Goal: Task Accomplishment & Management: Use online tool/utility

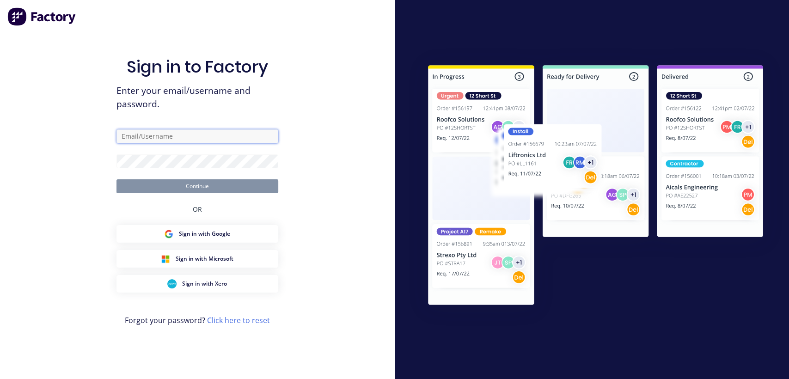
type input "[EMAIL_ADDRESS][DOMAIN_NAME]"
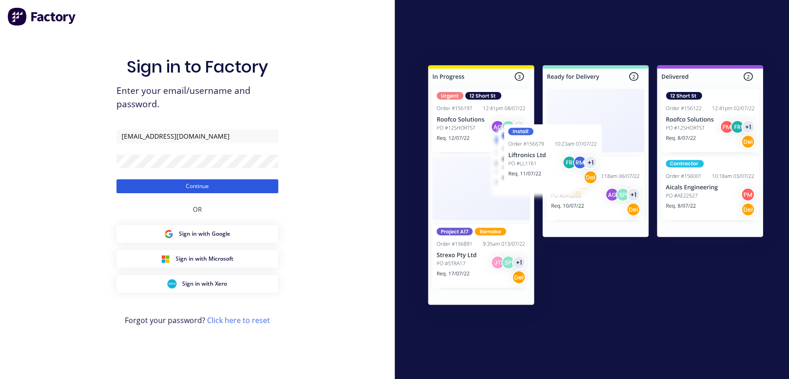
click at [256, 186] on button "Continue" at bounding box center [198, 186] width 162 height 14
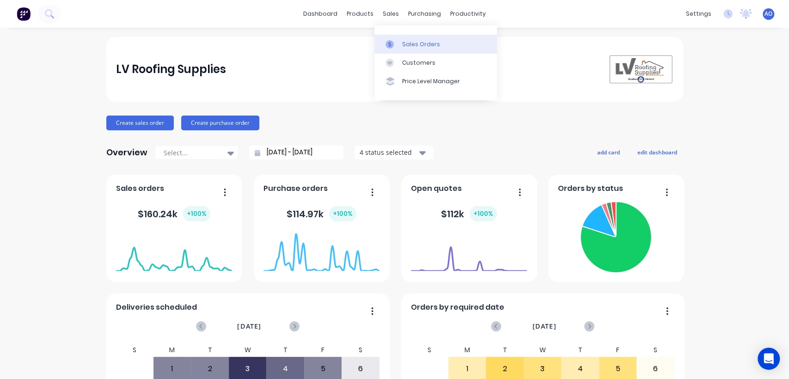
click at [420, 49] on link "Sales Orders" at bounding box center [436, 44] width 123 height 18
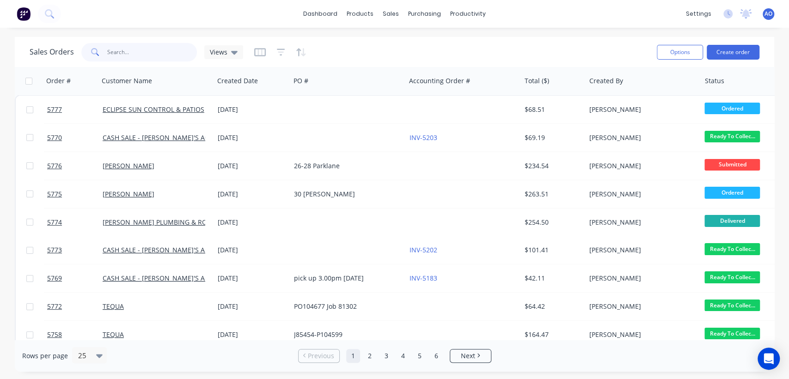
click at [178, 51] on input "text" at bounding box center [152, 52] width 90 height 18
type input "5762"
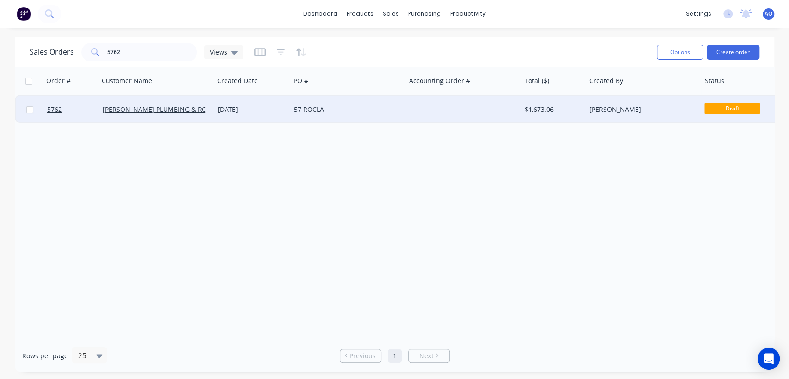
click at [346, 114] on div "57 ROCLA" at bounding box center [347, 110] width 115 height 28
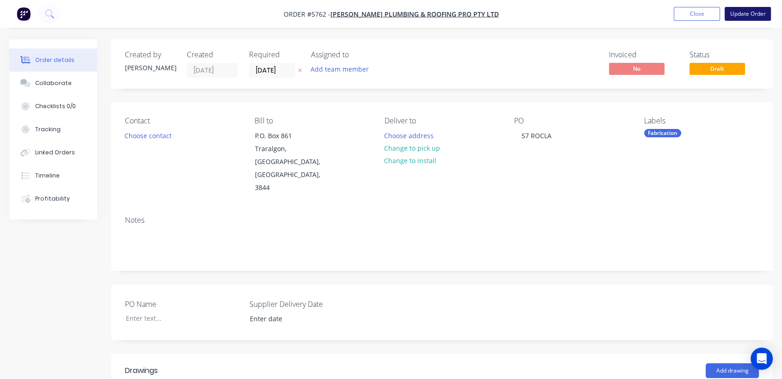
click at [737, 11] on button "Update Order" at bounding box center [747, 14] width 46 height 14
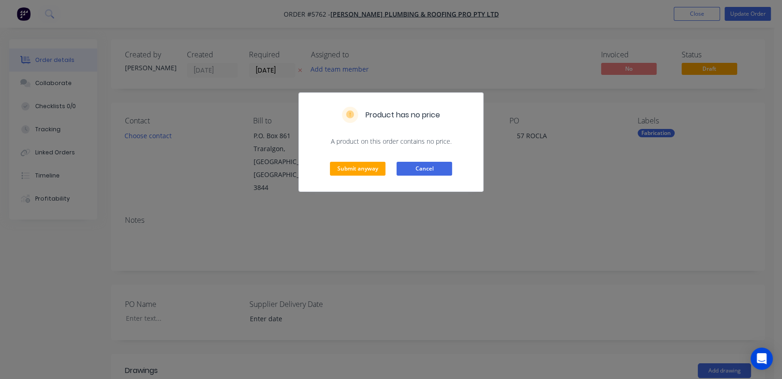
click at [424, 172] on button "Cancel" at bounding box center [423, 169] width 55 height 14
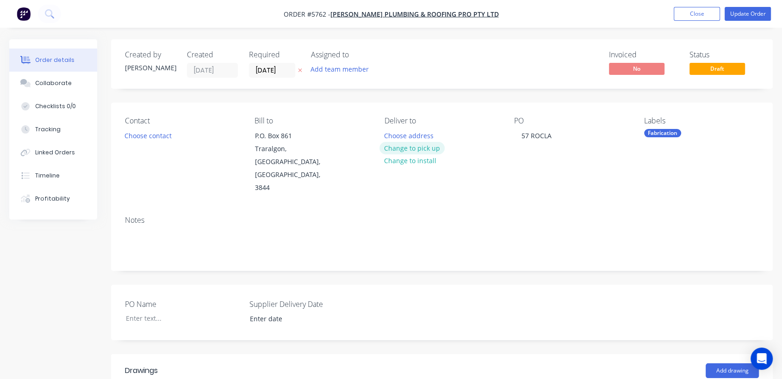
click at [394, 148] on button "Change to pick up" at bounding box center [412, 148] width 66 height 12
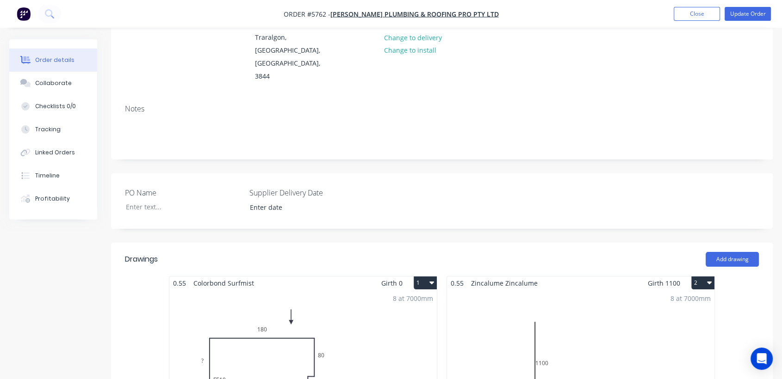
scroll to position [110, 0]
click at [372, 292] on div "8 at 7000mm Total lm $/M Total 56m $0.00 $0.00" at bounding box center [302, 362] width 267 height 141
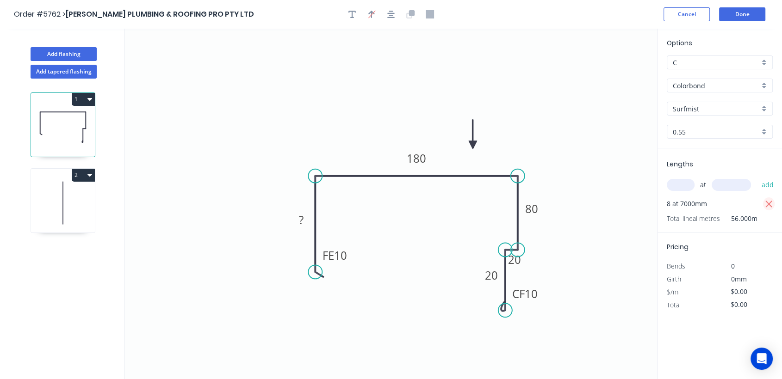
click at [769, 201] on icon "button" at bounding box center [768, 204] width 8 height 11
click at [305, 219] on rect at bounding box center [301, 220] width 18 height 13
click at [677, 189] on input "text" at bounding box center [680, 185] width 28 height 12
type input "$22.34"
type input "8"
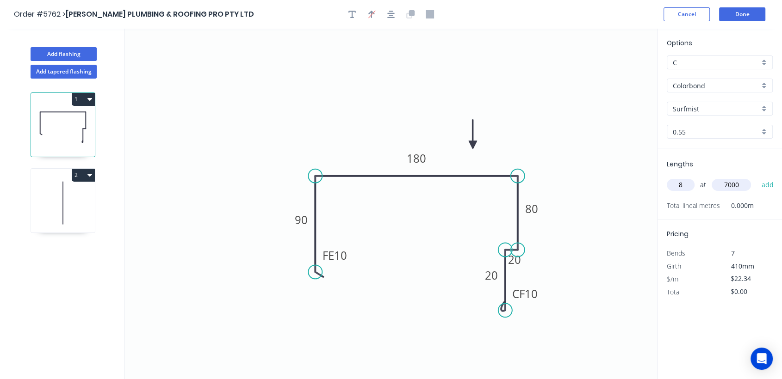
type input "7000"
click at [756, 177] on button "add" at bounding box center [767, 185] width 22 height 16
type input "$1,251.04"
click at [753, 11] on button "Done" at bounding box center [742, 14] width 46 height 14
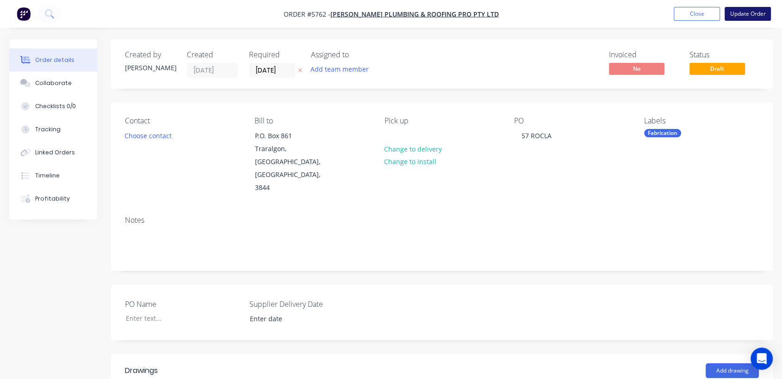
click at [756, 13] on button "Update Order" at bounding box center [747, 14] width 46 height 14
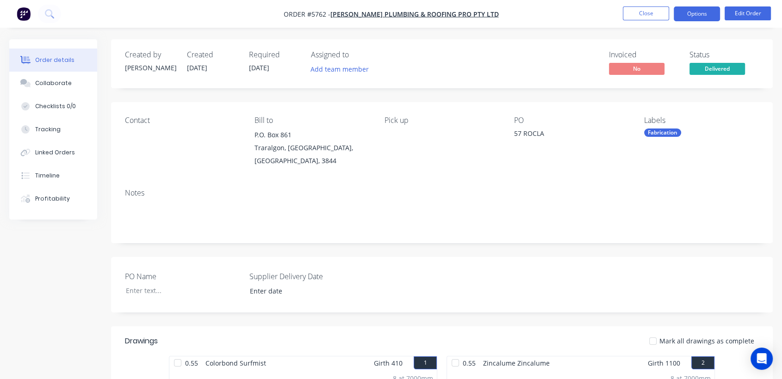
click at [706, 7] on button "Options" at bounding box center [696, 13] width 46 height 15
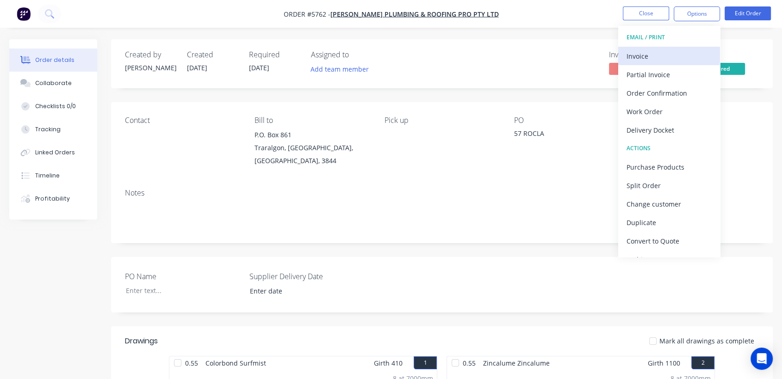
click at [645, 51] on div "Invoice" at bounding box center [668, 55] width 85 height 13
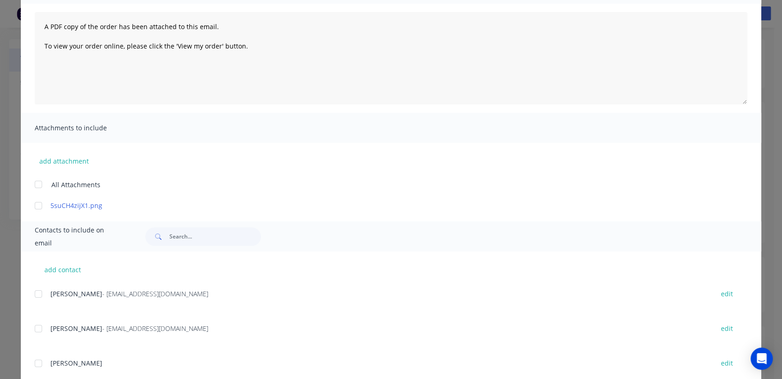
scroll to position [103, 0]
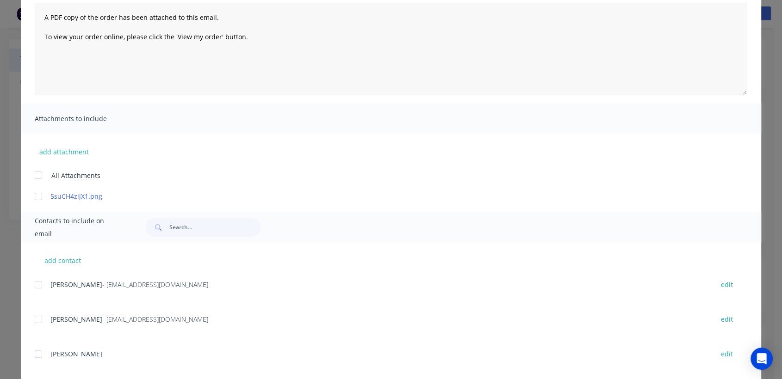
click at [33, 320] on div at bounding box center [38, 319] width 18 height 18
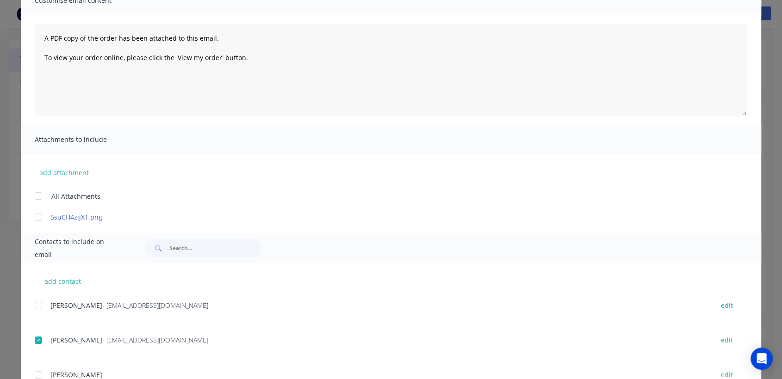
scroll to position [0, 0]
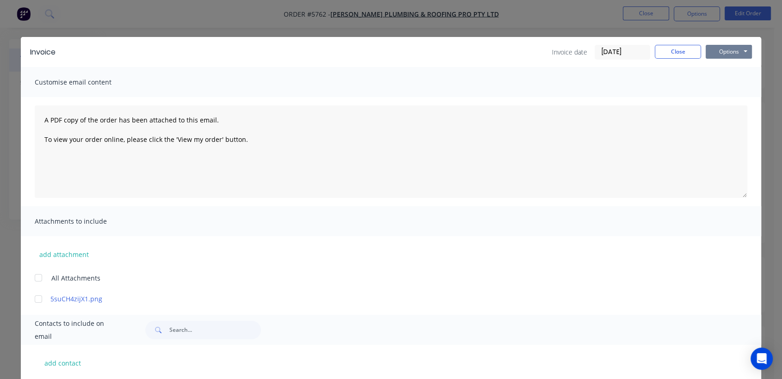
click at [720, 54] on button "Options" at bounding box center [728, 52] width 46 height 14
click at [722, 98] on button "Email" at bounding box center [734, 98] width 59 height 15
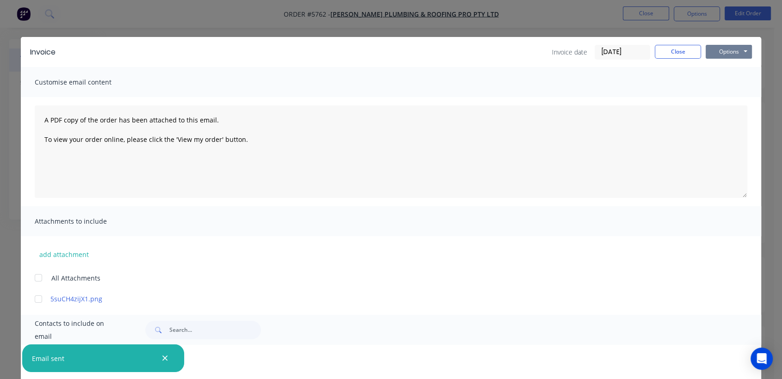
click at [730, 51] on button "Options" at bounding box center [728, 52] width 46 height 14
click at [720, 80] on button "Print" at bounding box center [734, 83] width 59 height 15
click at [673, 52] on button "Close" at bounding box center [677, 52] width 46 height 14
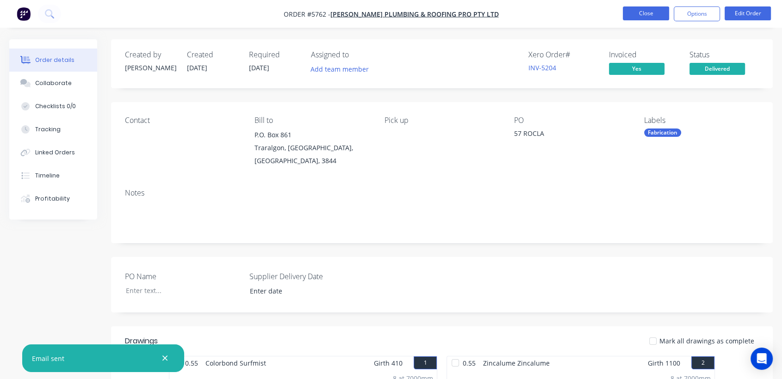
click at [653, 13] on button "Close" at bounding box center [645, 13] width 46 height 14
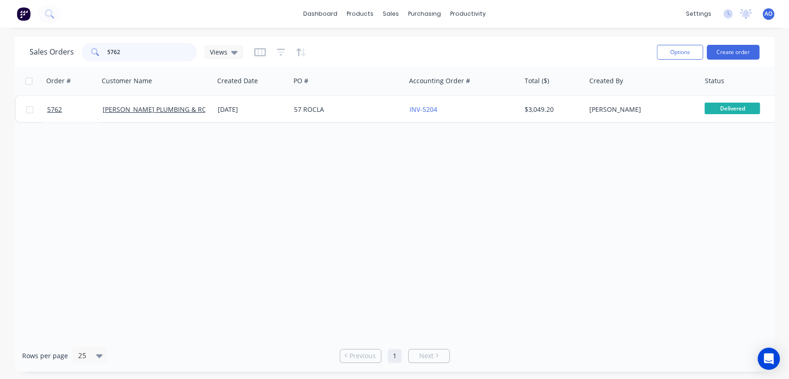
click at [162, 56] on input "5762" at bounding box center [152, 52] width 90 height 18
type input "5755"
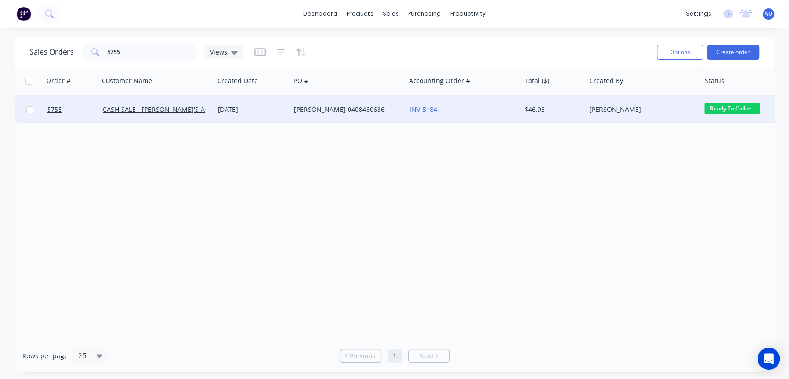
click at [441, 103] on div "INV-5184" at bounding box center [463, 110] width 115 height 28
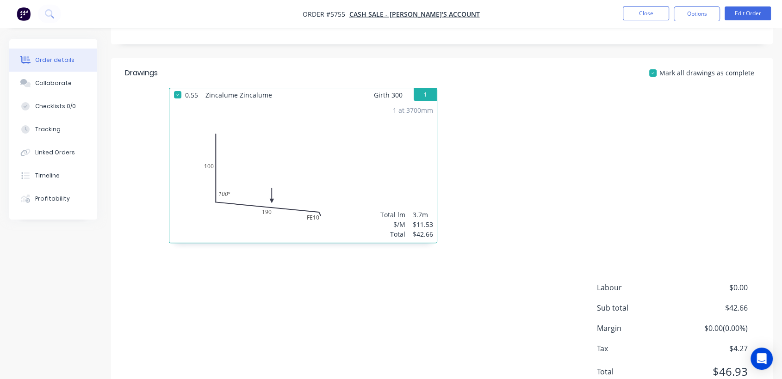
scroll to position [297, 0]
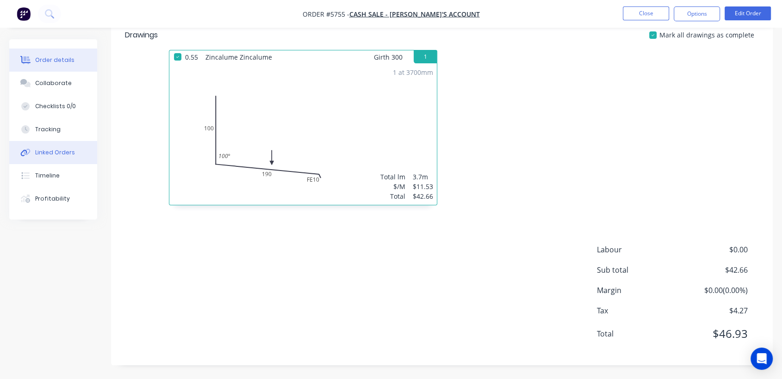
click at [55, 149] on div "Linked Orders" at bounding box center [55, 152] width 40 height 8
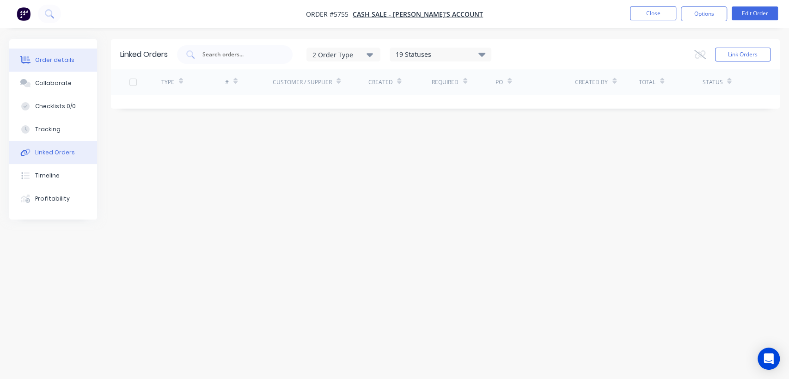
click at [63, 62] on div "Order details" at bounding box center [54, 60] width 39 height 8
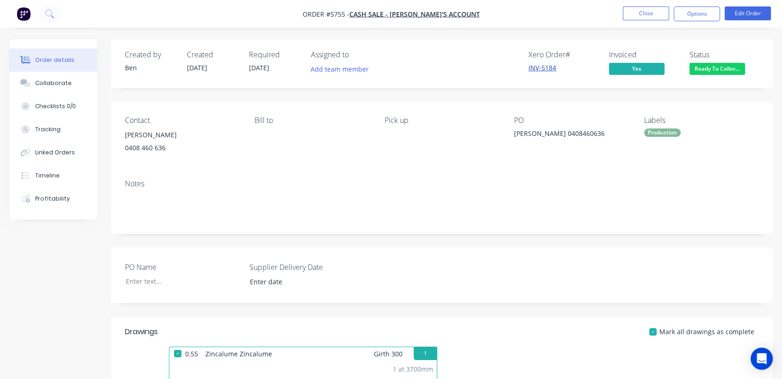
click at [542, 69] on link "INV-5184" at bounding box center [542, 67] width 28 height 9
click at [641, 16] on button "Close" at bounding box center [645, 13] width 46 height 14
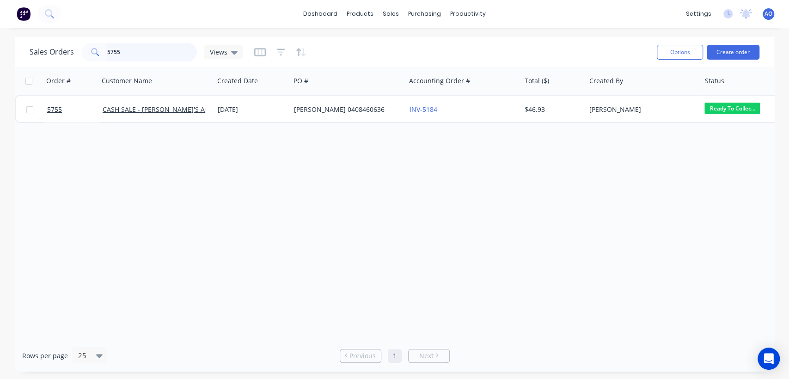
click at [148, 45] on input "5755" at bounding box center [152, 52] width 90 height 18
type input "5761"
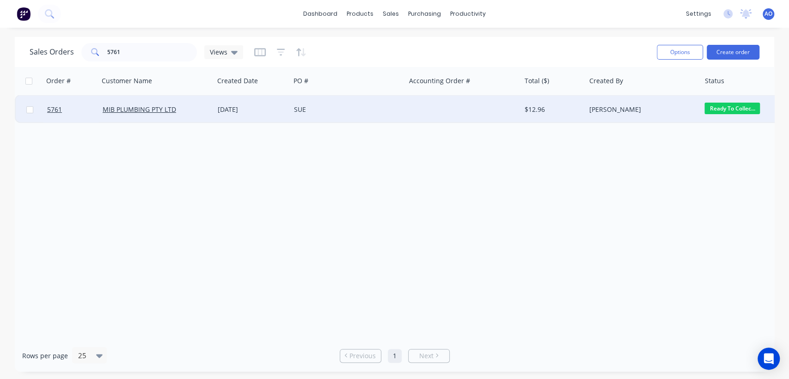
click at [285, 107] on div "[DATE]" at bounding box center [252, 109] width 69 height 9
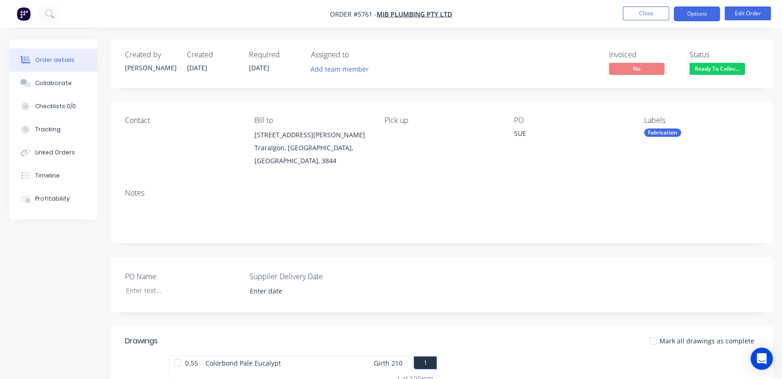
click at [687, 16] on button "Options" at bounding box center [696, 13] width 46 height 15
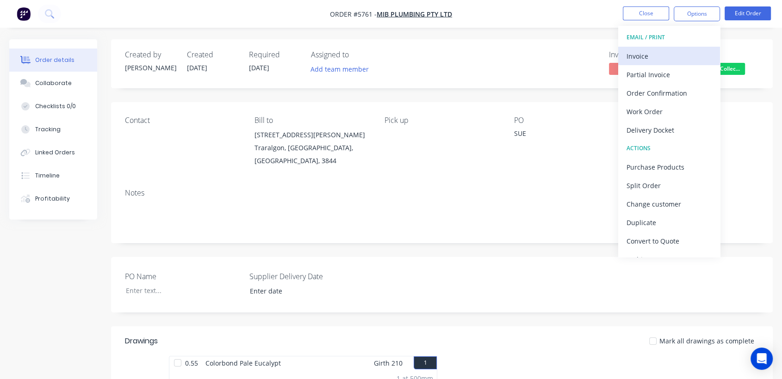
click at [635, 53] on div "Invoice" at bounding box center [668, 55] width 85 height 13
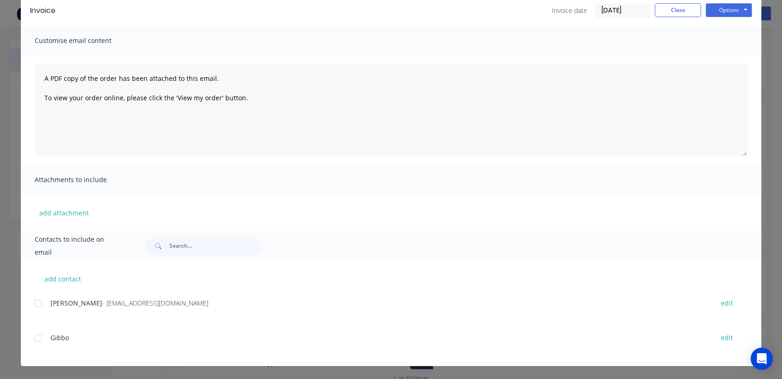
scroll to position [20, 0]
click at [34, 301] on div at bounding box center [38, 303] width 18 height 18
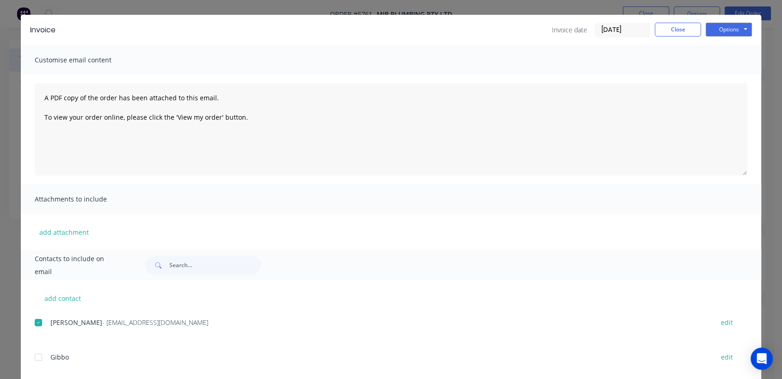
scroll to position [21, 0]
click at [720, 31] on button "Options" at bounding box center [728, 31] width 46 height 14
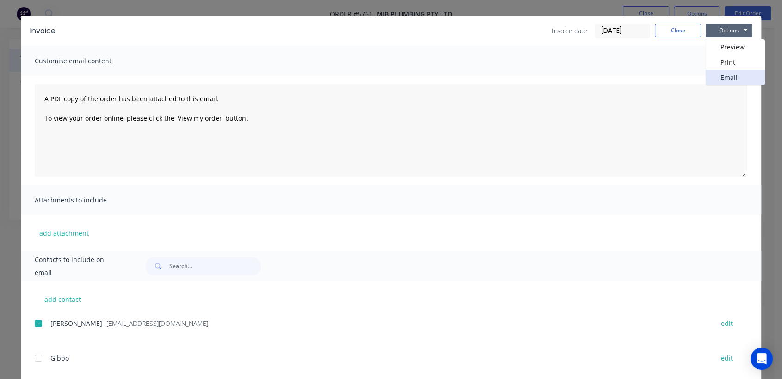
click at [726, 80] on button "Email" at bounding box center [734, 77] width 59 height 15
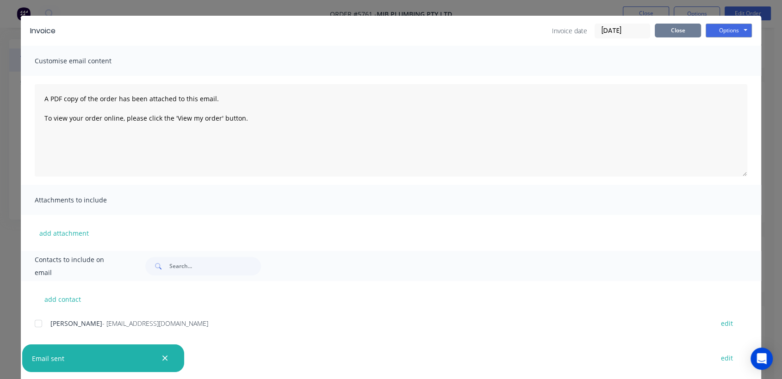
click at [669, 28] on button "Close" at bounding box center [677, 31] width 46 height 14
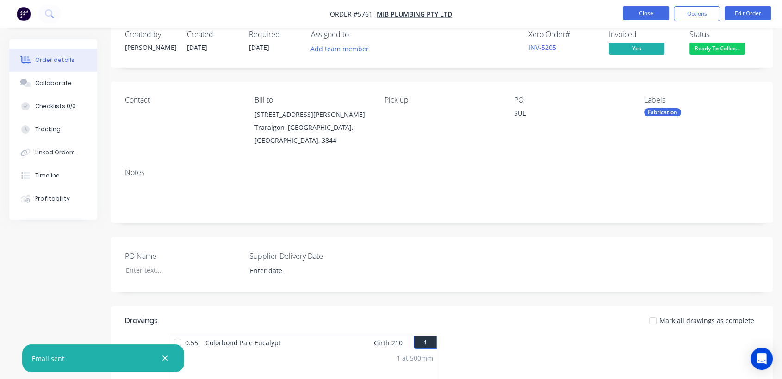
click at [644, 10] on button "Close" at bounding box center [645, 13] width 46 height 14
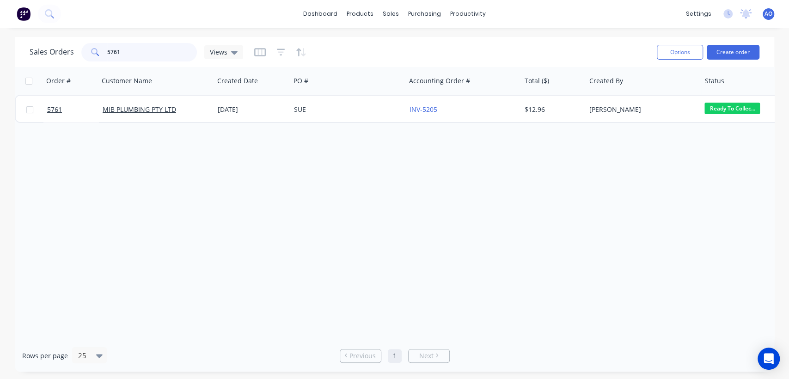
click at [148, 54] on input "5761" at bounding box center [152, 52] width 90 height 18
type input "5756"
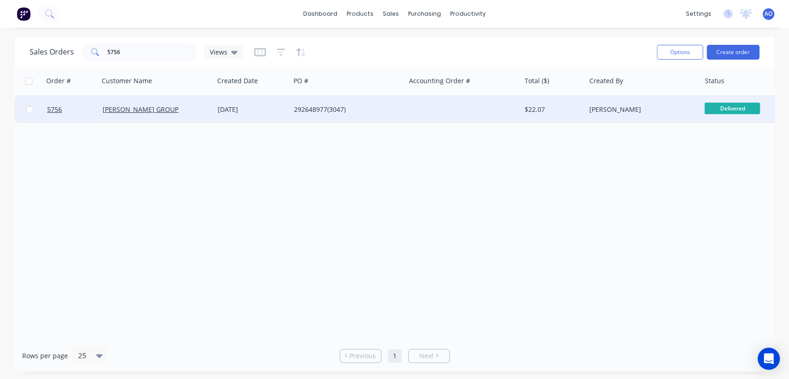
click at [215, 114] on div "[DATE]" at bounding box center [252, 110] width 76 height 28
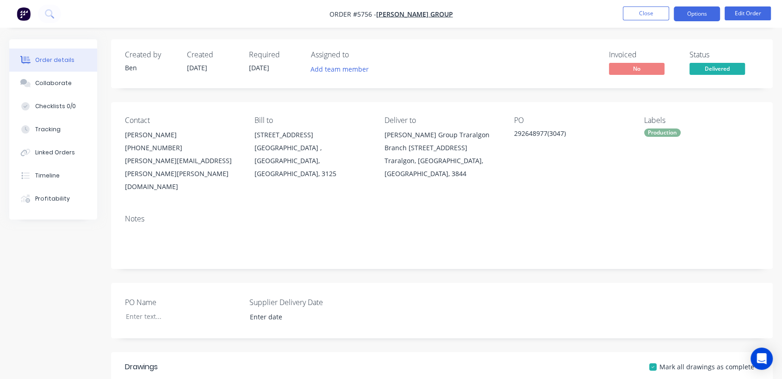
click at [692, 19] on button "Options" at bounding box center [696, 13] width 46 height 15
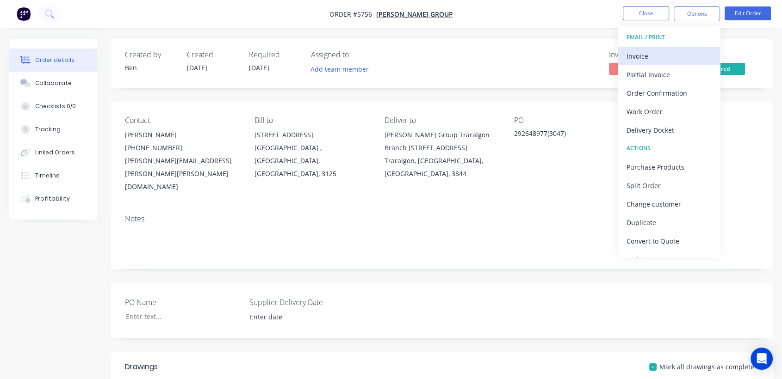
click at [657, 53] on div "Invoice" at bounding box center [668, 55] width 85 height 13
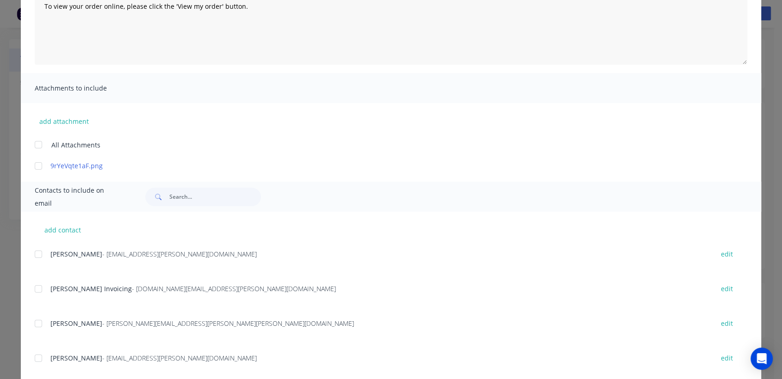
scroll to position [144, 0]
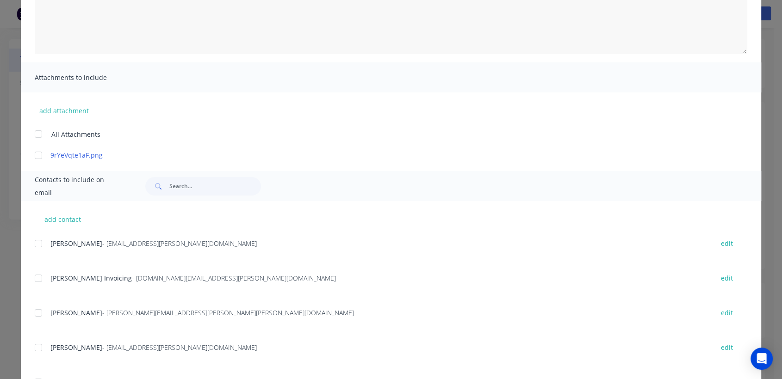
click at [37, 278] on div at bounding box center [38, 278] width 18 height 18
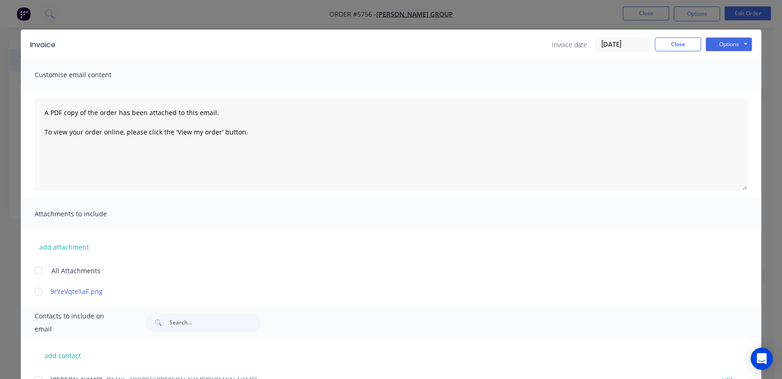
scroll to position [0, 0]
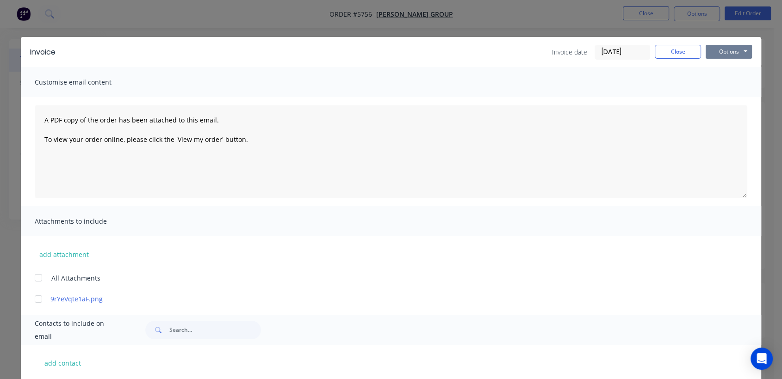
click at [718, 48] on button "Options" at bounding box center [728, 52] width 46 height 14
click at [724, 97] on button "Email" at bounding box center [734, 98] width 59 height 15
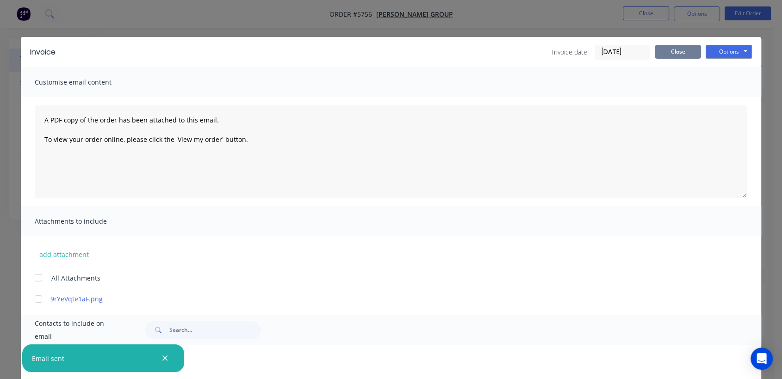
click at [679, 52] on button "Close" at bounding box center [677, 52] width 46 height 14
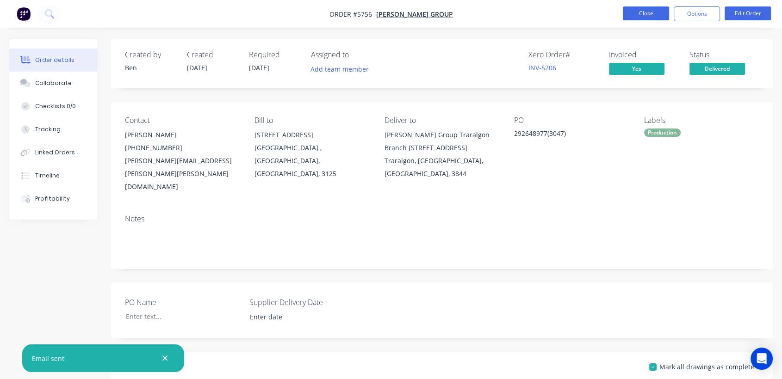
click at [641, 8] on button "Close" at bounding box center [645, 13] width 46 height 14
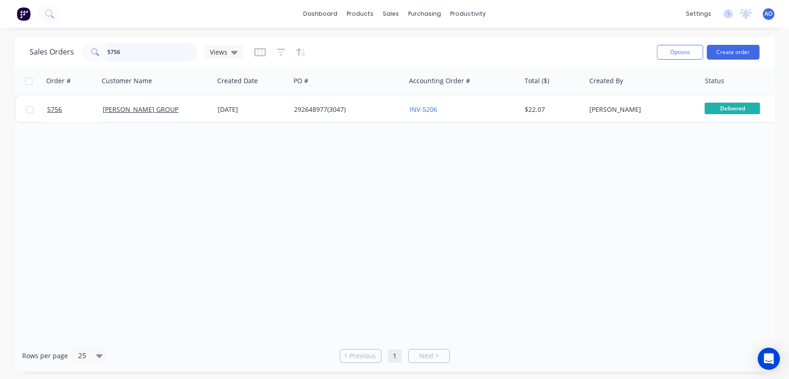
click at [144, 49] on input "5756" at bounding box center [152, 52] width 90 height 18
type input "5757"
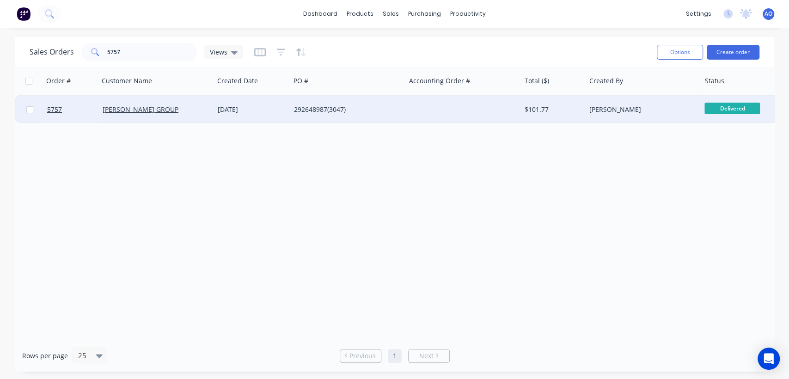
click at [243, 111] on div "[DATE]" at bounding box center [252, 109] width 69 height 9
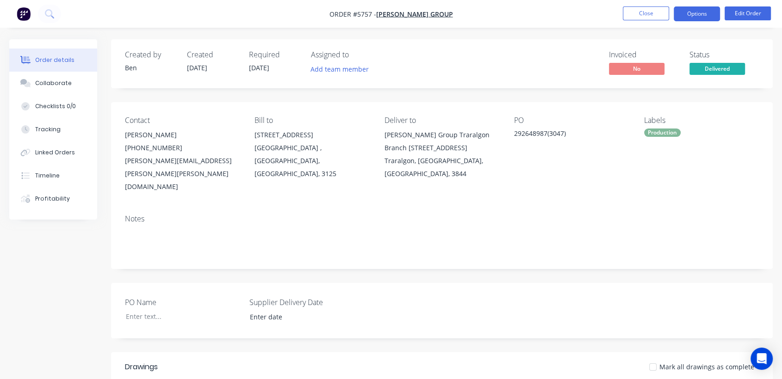
click at [689, 14] on button "Options" at bounding box center [696, 13] width 46 height 15
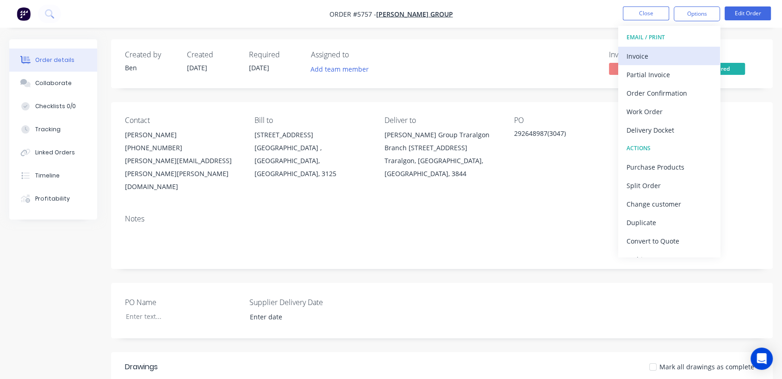
click at [657, 55] on div "Invoice" at bounding box center [668, 55] width 85 height 13
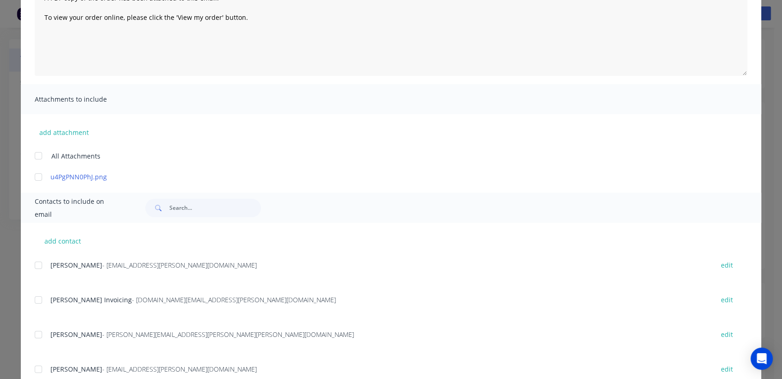
scroll to position [123, 0]
click at [37, 299] on div at bounding box center [38, 299] width 18 height 18
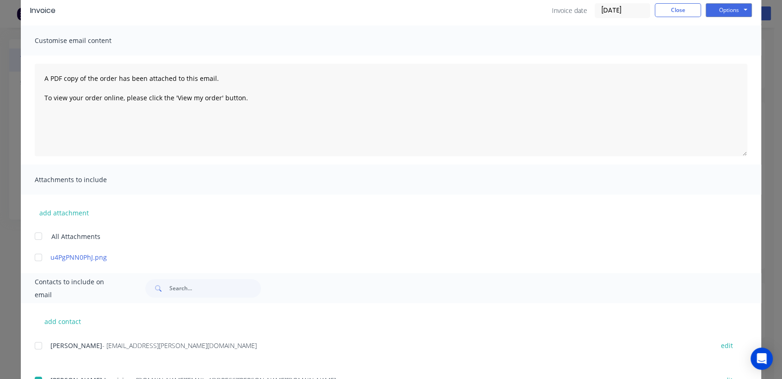
scroll to position [41, 0]
click at [713, 10] on button "Options" at bounding box center [728, 11] width 46 height 14
click at [725, 54] on button "Email" at bounding box center [734, 57] width 59 height 15
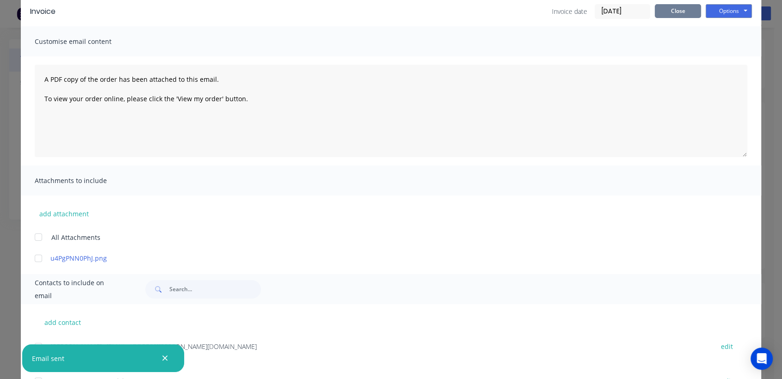
click at [675, 8] on button "Close" at bounding box center [677, 11] width 46 height 14
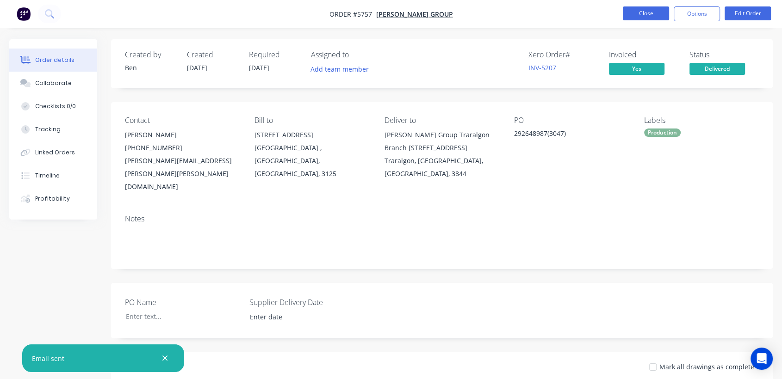
click at [659, 12] on button "Close" at bounding box center [645, 13] width 46 height 14
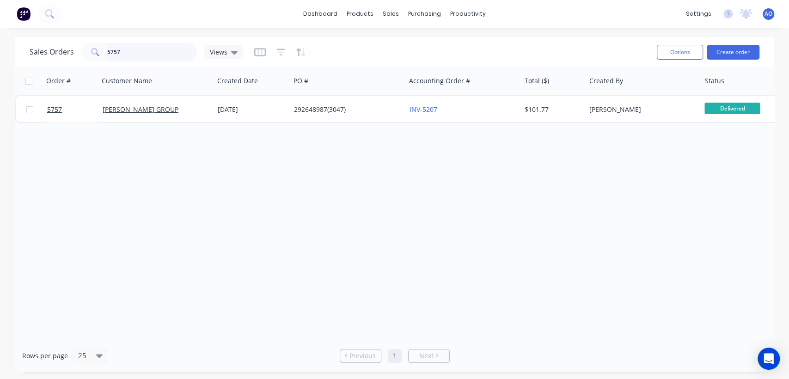
click at [125, 57] on input "5757" at bounding box center [152, 52] width 90 height 18
type input "5754"
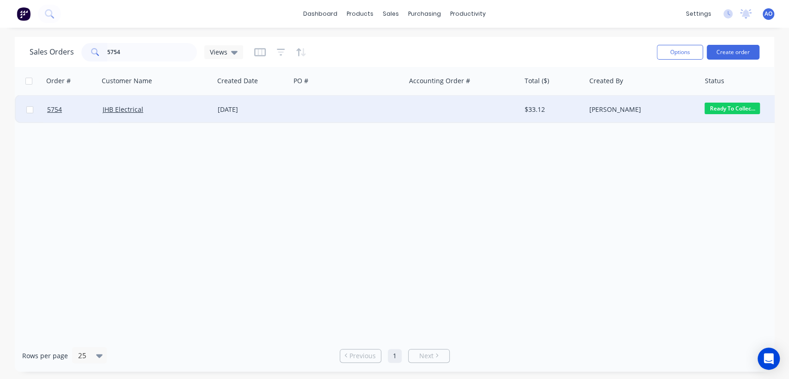
click at [286, 112] on div "[DATE]" at bounding box center [252, 109] width 69 height 9
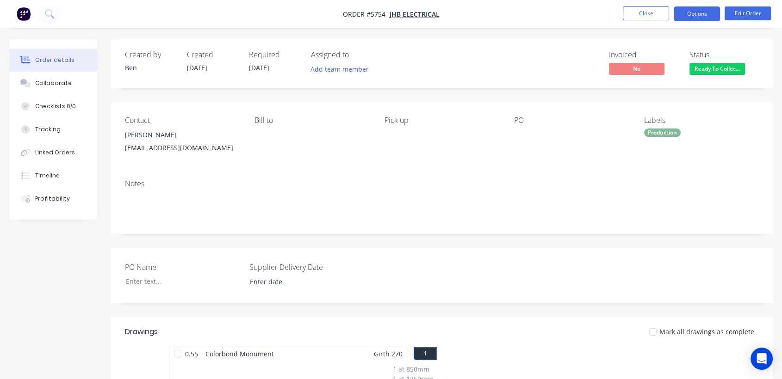
click at [701, 13] on button "Options" at bounding box center [696, 13] width 46 height 15
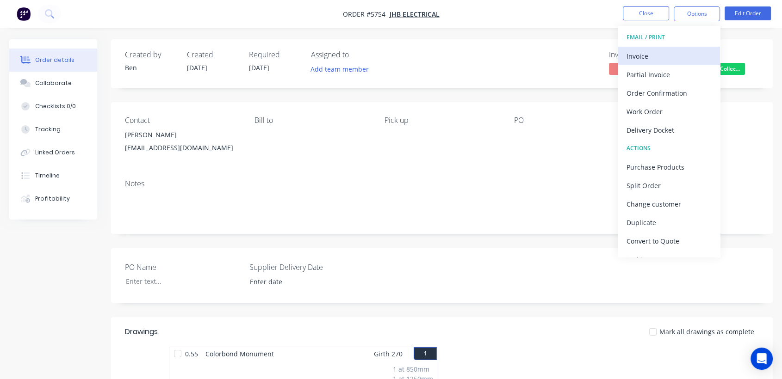
click at [654, 56] on div "Invoice" at bounding box center [668, 55] width 85 height 13
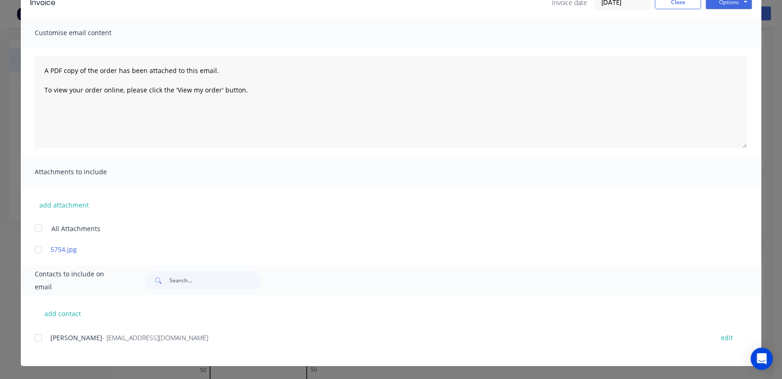
scroll to position [103, 0]
click at [31, 338] on div at bounding box center [38, 338] width 18 height 18
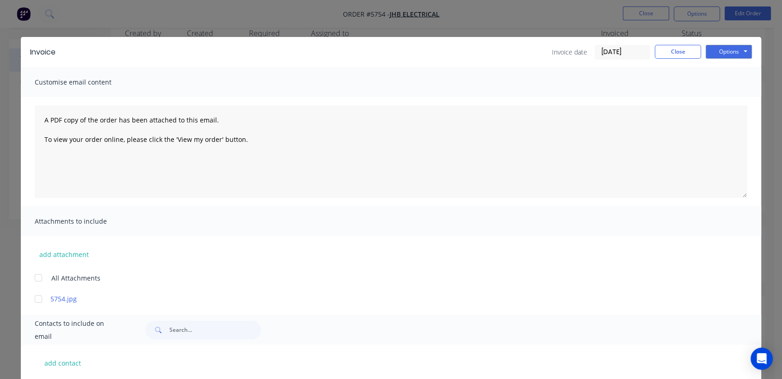
scroll to position [20, 0]
click at [721, 50] on button "Options" at bounding box center [728, 52] width 46 height 14
click at [720, 97] on button "Email" at bounding box center [734, 98] width 59 height 15
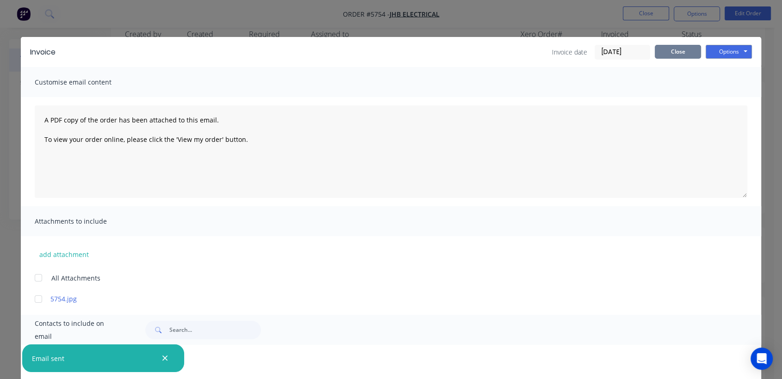
click at [671, 49] on button "Close" at bounding box center [677, 52] width 46 height 14
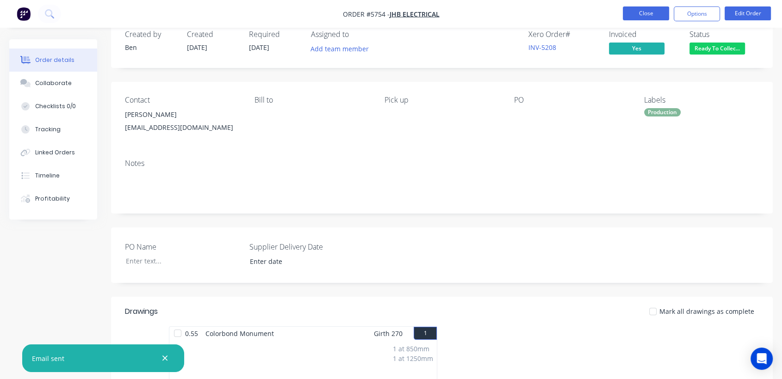
click at [632, 16] on button "Close" at bounding box center [645, 13] width 46 height 14
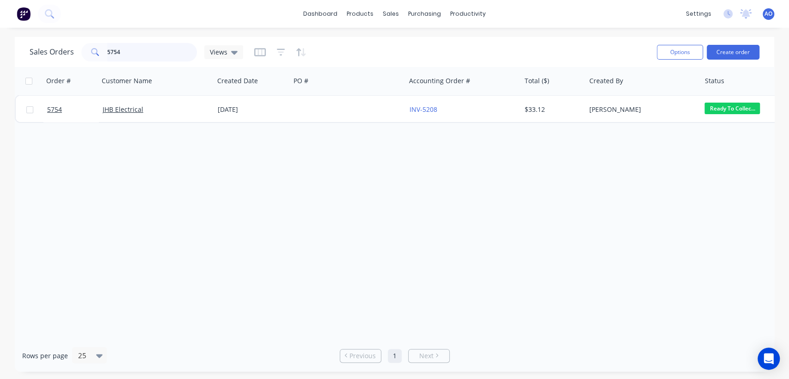
click at [122, 49] on input "5754" at bounding box center [152, 52] width 90 height 18
type input "5749"
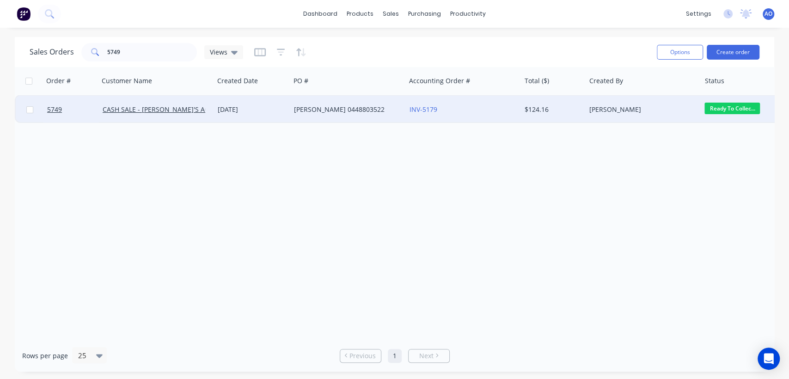
click at [255, 111] on div "[DATE]" at bounding box center [252, 109] width 69 height 9
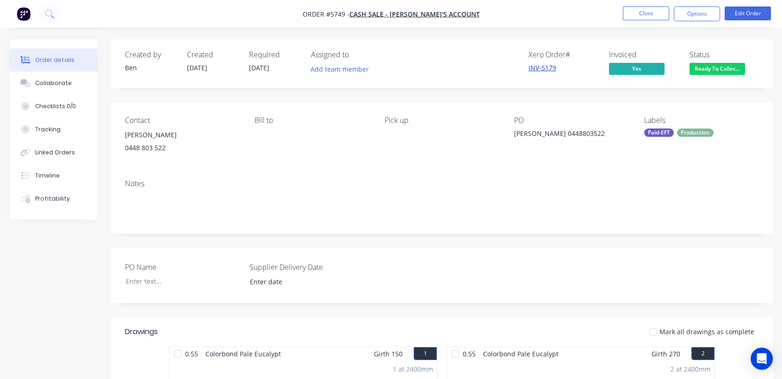
click at [537, 67] on link "INV-5179" at bounding box center [542, 67] width 28 height 9
click at [531, 71] on link "INV-5179" at bounding box center [542, 67] width 28 height 9
click at [638, 8] on button "Close" at bounding box center [645, 13] width 46 height 14
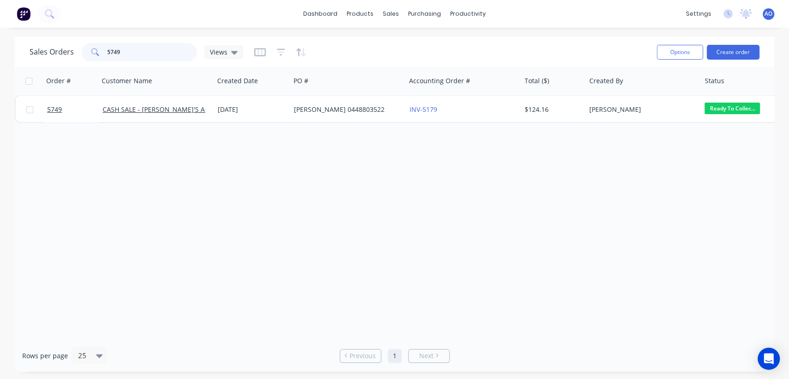
click at [137, 50] on input "5749" at bounding box center [152, 52] width 90 height 18
type input "5758"
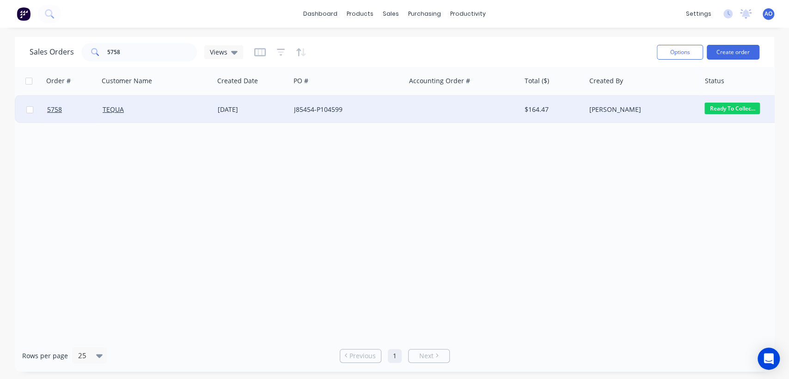
click at [139, 105] on div "TEQUA" at bounding box center [154, 109] width 103 height 9
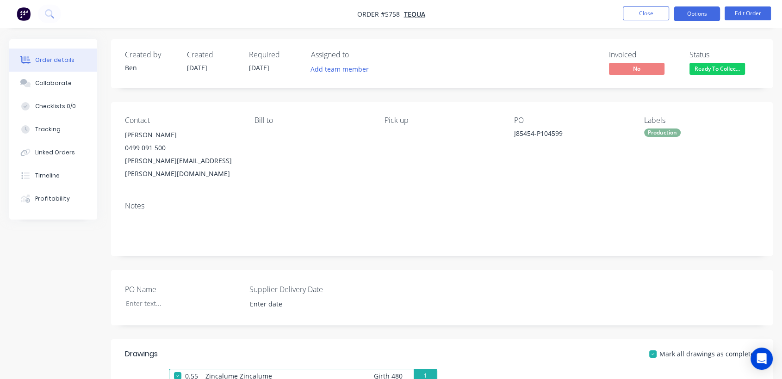
click at [690, 18] on button "Options" at bounding box center [696, 13] width 46 height 15
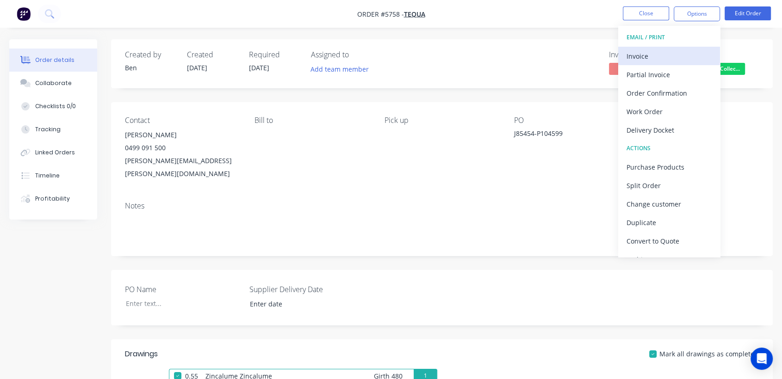
click at [663, 60] on div "Invoice" at bounding box center [668, 55] width 85 height 13
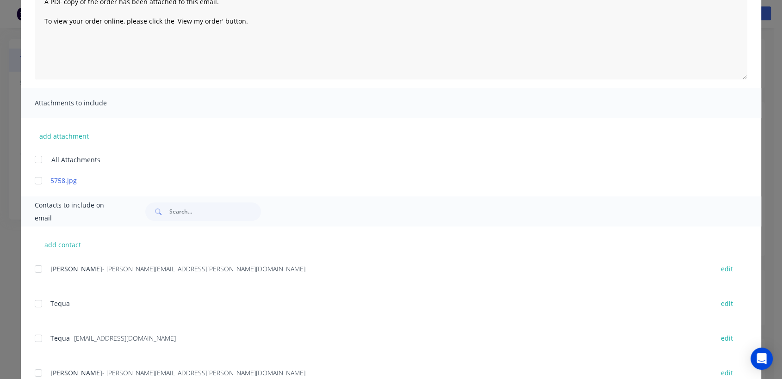
scroll to position [123, 0]
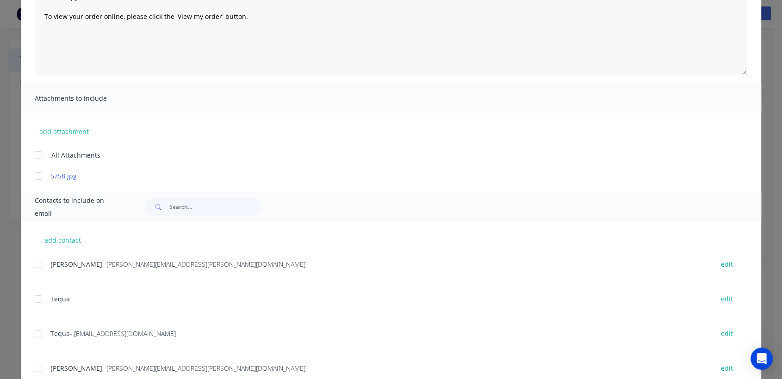
click at [35, 329] on div at bounding box center [38, 334] width 18 height 18
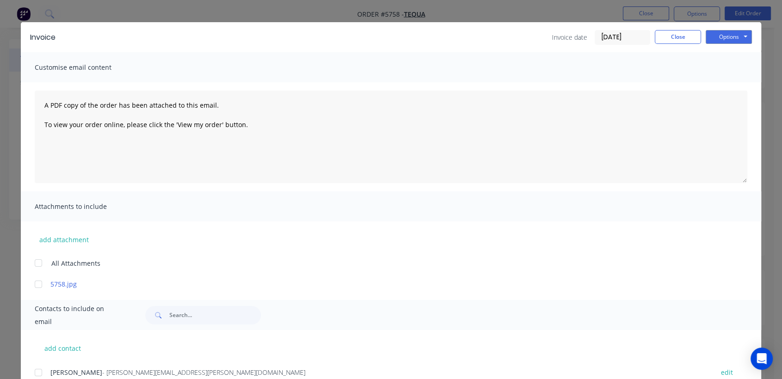
scroll to position [0, 0]
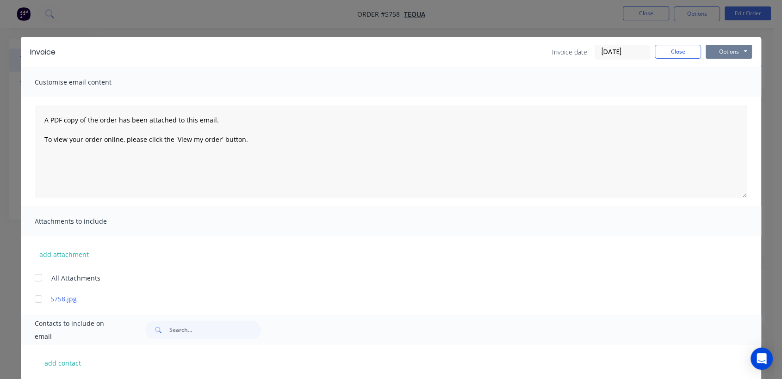
click at [724, 53] on button "Options" at bounding box center [728, 52] width 46 height 14
click at [721, 95] on button "Email" at bounding box center [734, 98] width 59 height 15
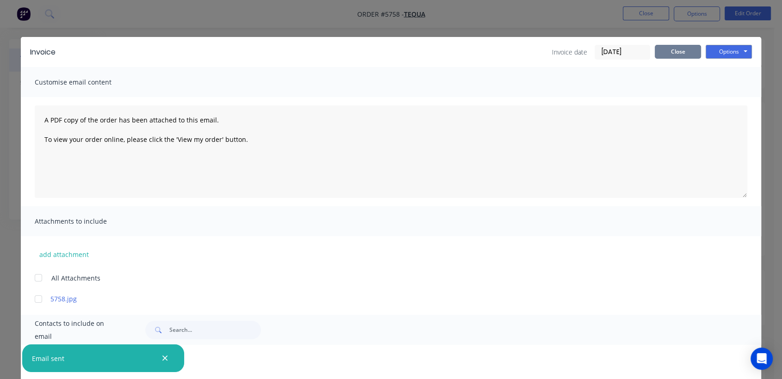
click at [676, 46] on button "Close" at bounding box center [677, 52] width 46 height 14
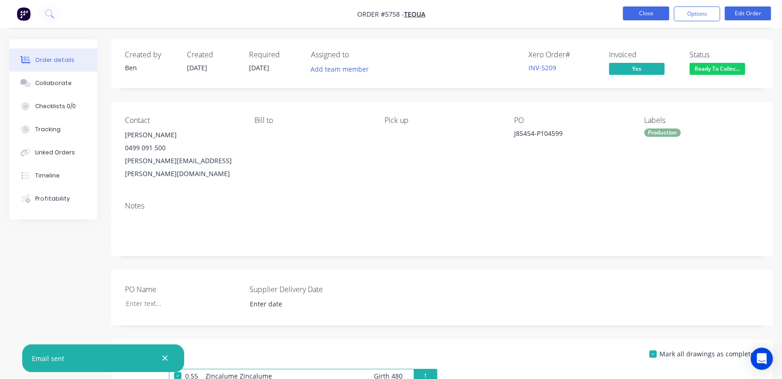
click at [651, 13] on button "Close" at bounding box center [645, 13] width 46 height 14
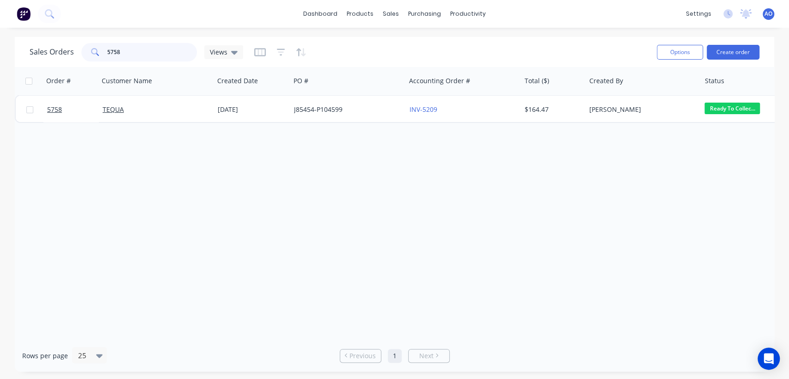
click at [134, 51] on input "5758" at bounding box center [152, 52] width 90 height 18
type input "5771"
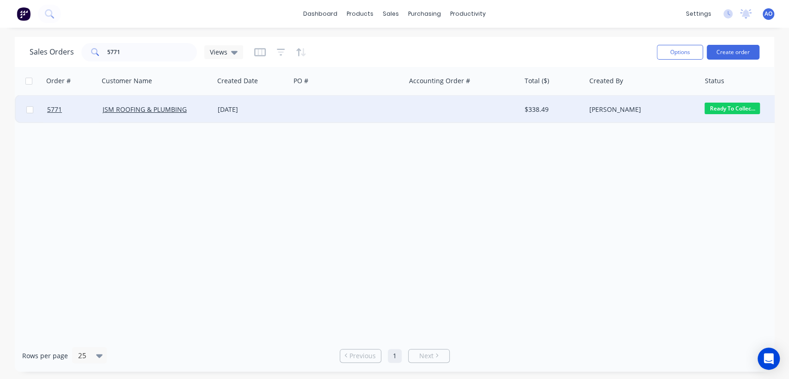
click at [274, 104] on div "[DATE]" at bounding box center [252, 110] width 76 height 28
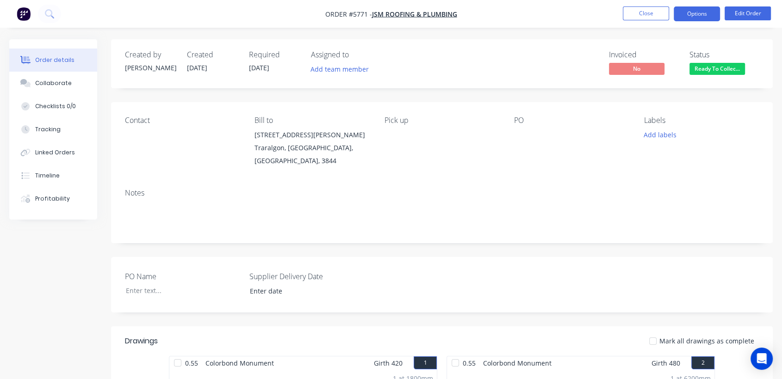
click at [704, 18] on button "Options" at bounding box center [696, 13] width 46 height 15
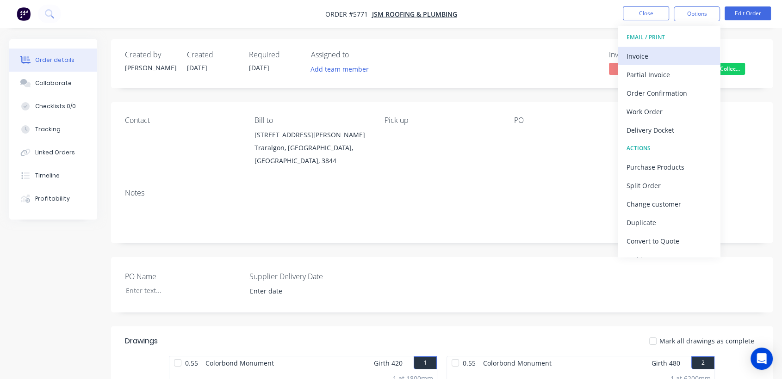
click at [638, 48] on button "Invoice" at bounding box center [669, 56] width 102 height 18
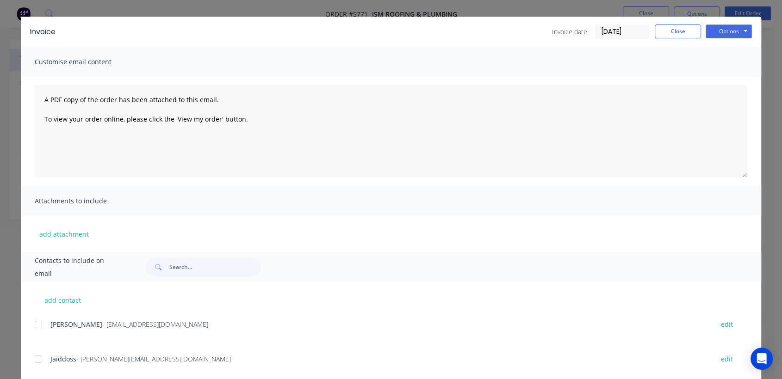
scroll to position [41, 0]
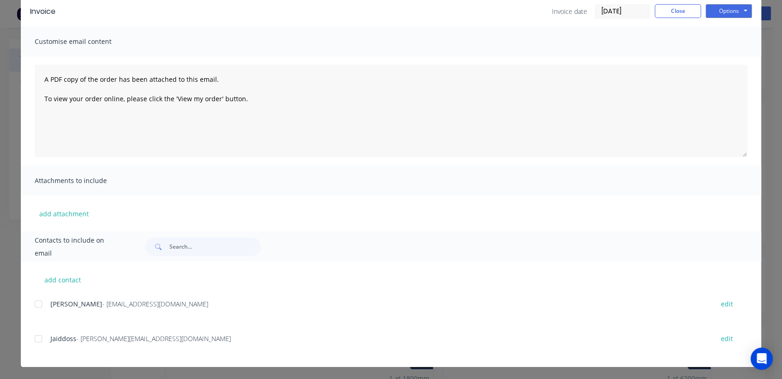
click at [36, 305] on div at bounding box center [38, 304] width 18 height 18
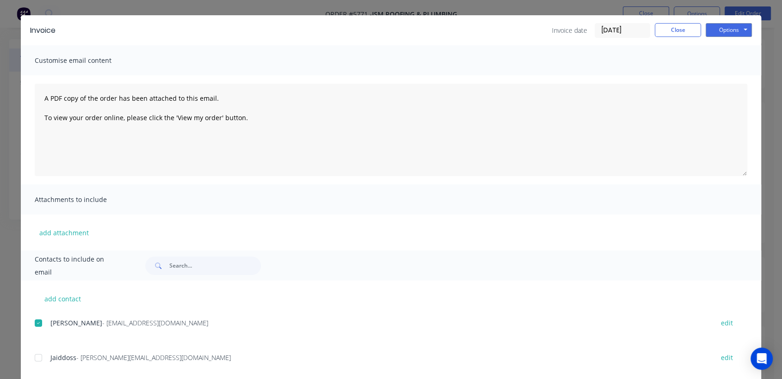
scroll to position [20, 0]
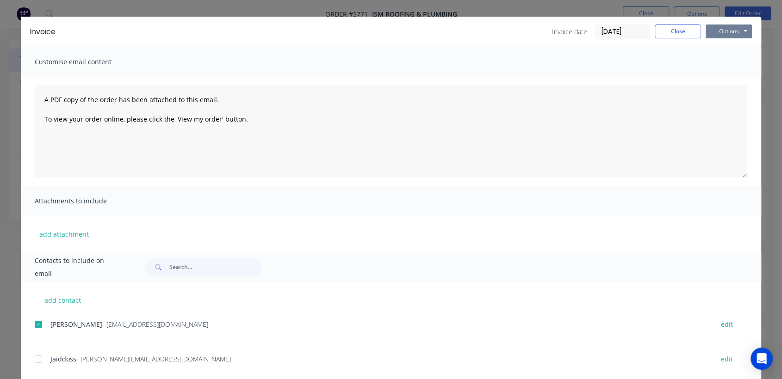
click at [715, 34] on button "Options" at bounding box center [728, 32] width 46 height 14
click at [724, 75] on button "Email" at bounding box center [734, 78] width 59 height 15
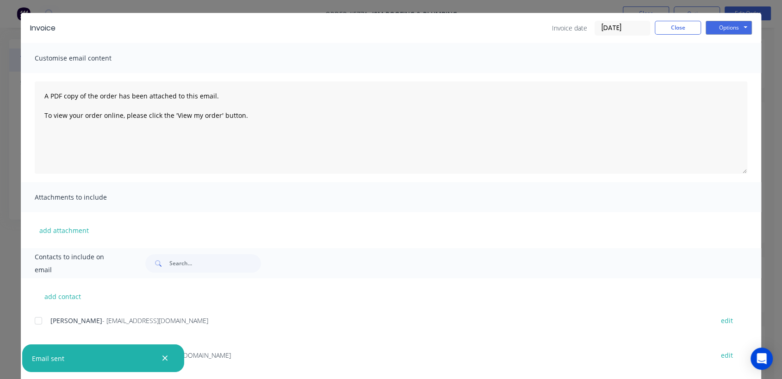
scroll to position [42, 0]
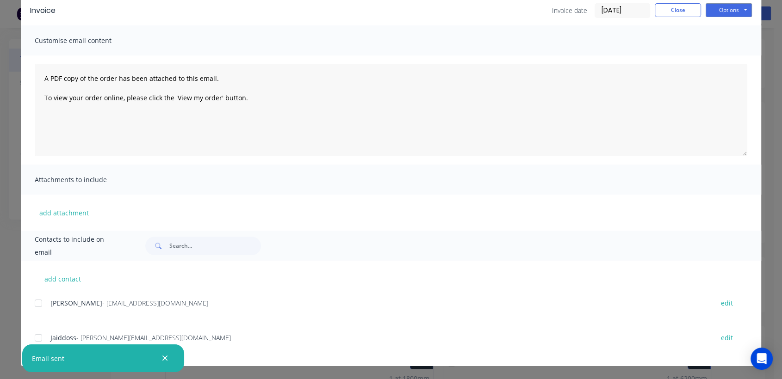
click at [171, 357] on div at bounding box center [164, 358] width 13 height 13
click at [667, 12] on button "Close" at bounding box center [677, 10] width 46 height 14
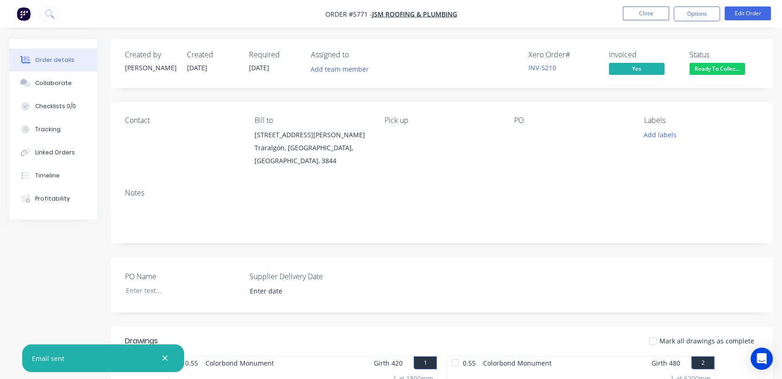
click at [667, 12] on button "Close" at bounding box center [645, 13] width 46 height 14
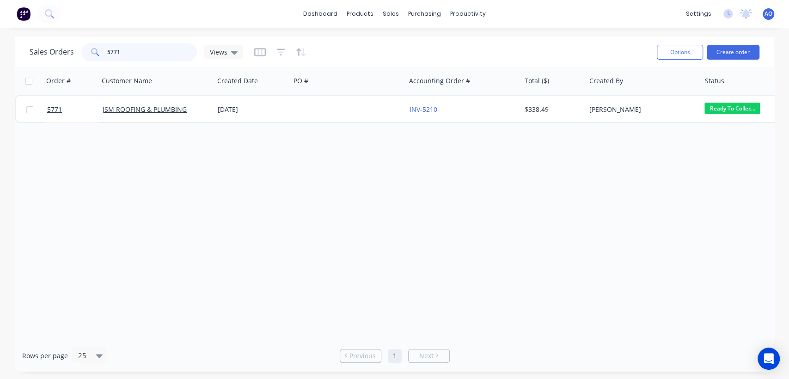
click at [134, 55] on input "5771" at bounding box center [152, 52] width 90 height 18
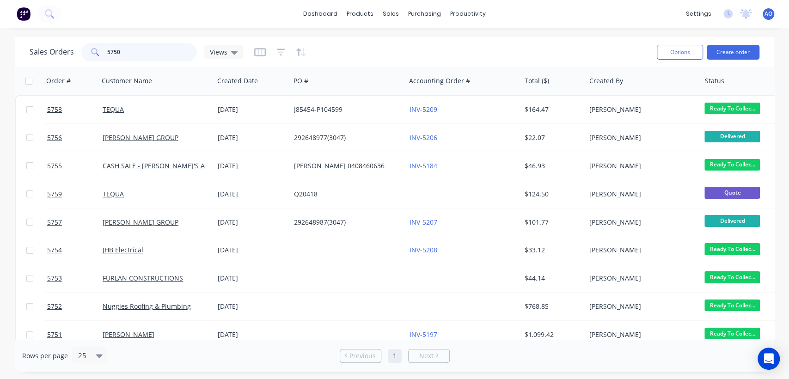
type input "5750"
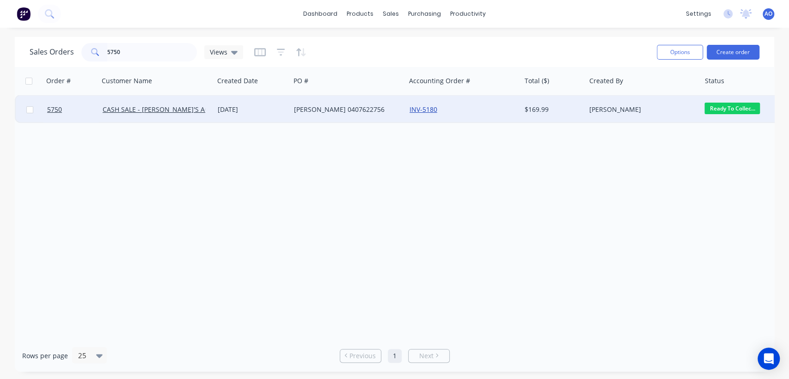
click at [427, 111] on link "INV-5180" at bounding box center [424, 109] width 28 height 9
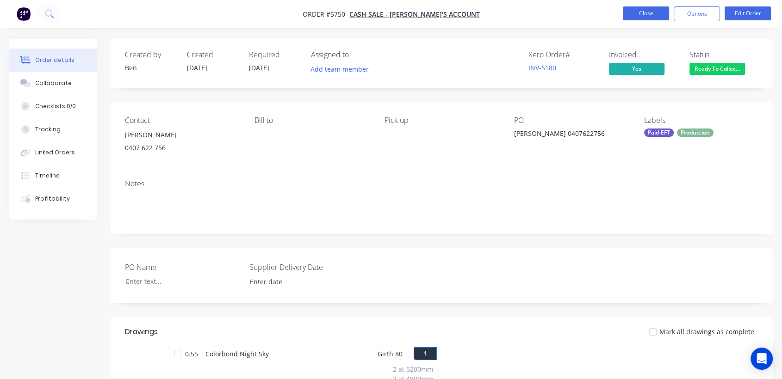
click at [637, 8] on button "Close" at bounding box center [645, 13] width 46 height 14
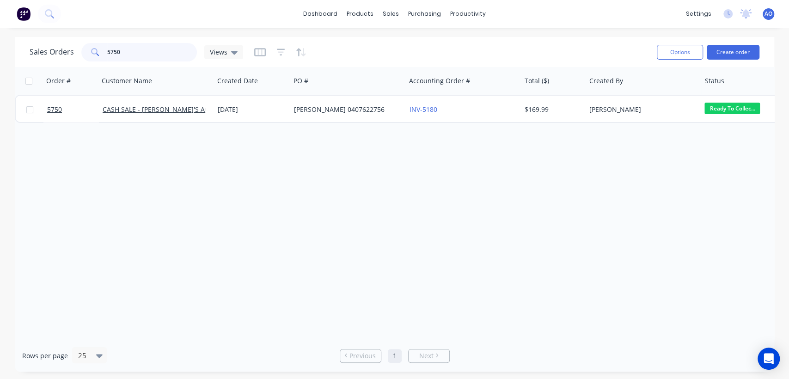
click at [152, 46] on input "5750" at bounding box center [152, 52] width 90 height 18
type input "5753"
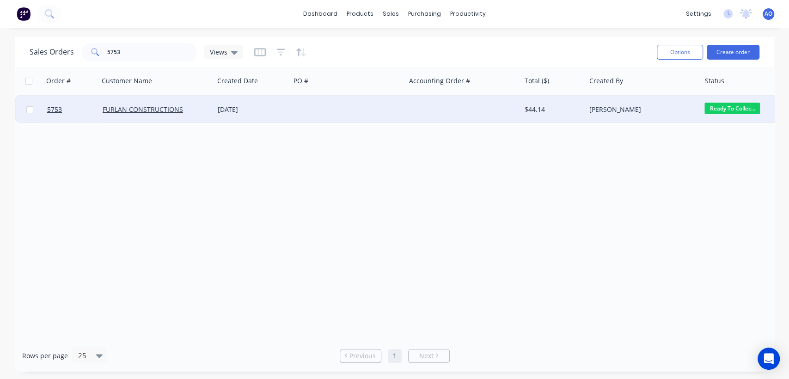
click at [388, 113] on div at bounding box center [347, 110] width 115 height 28
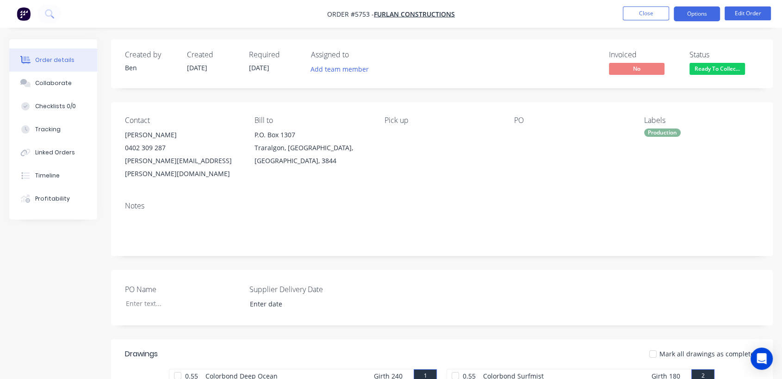
click at [684, 12] on button "Options" at bounding box center [696, 13] width 46 height 15
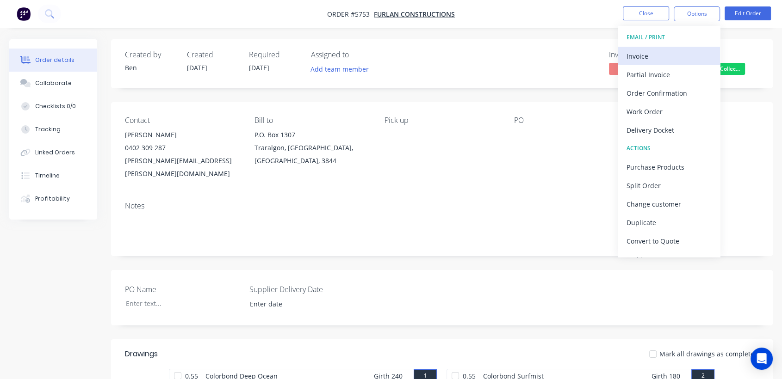
click at [641, 53] on div "Invoice" at bounding box center [668, 55] width 85 height 13
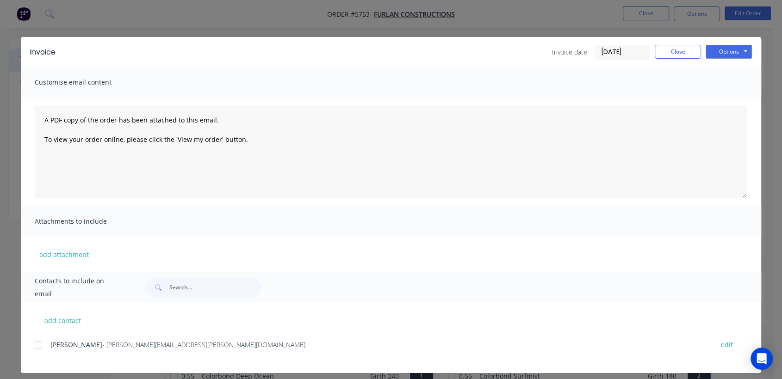
click at [36, 345] on div at bounding box center [38, 345] width 18 height 18
click at [738, 57] on button "Options" at bounding box center [728, 52] width 46 height 14
click at [728, 92] on button "Email" at bounding box center [734, 98] width 59 height 15
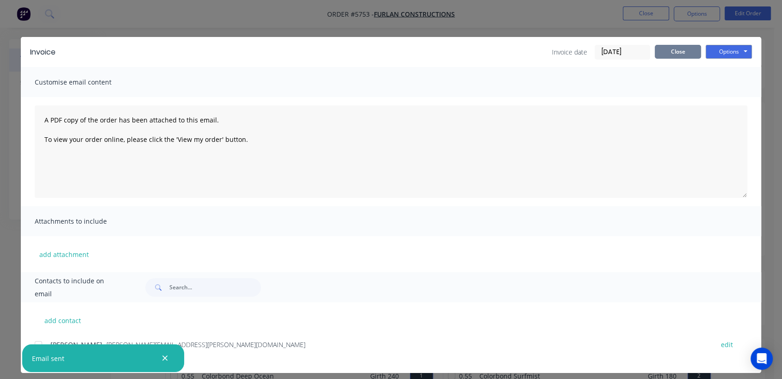
click at [664, 47] on button "Close" at bounding box center [677, 52] width 46 height 14
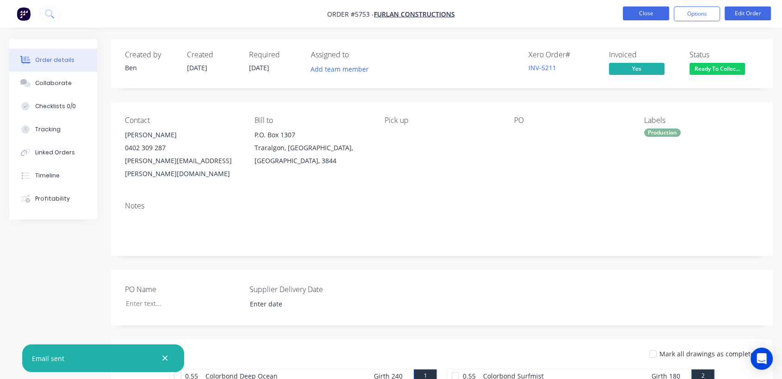
click at [629, 9] on button "Close" at bounding box center [645, 13] width 46 height 14
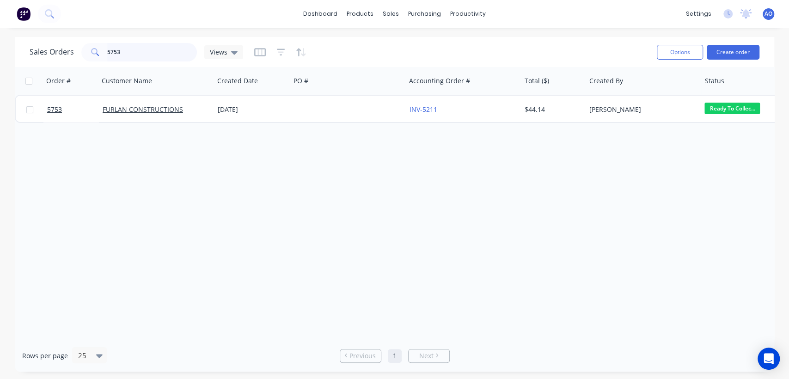
click at [128, 49] on input "5753" at bounding box center [152, 52] width 90 height 18
type input "5769"
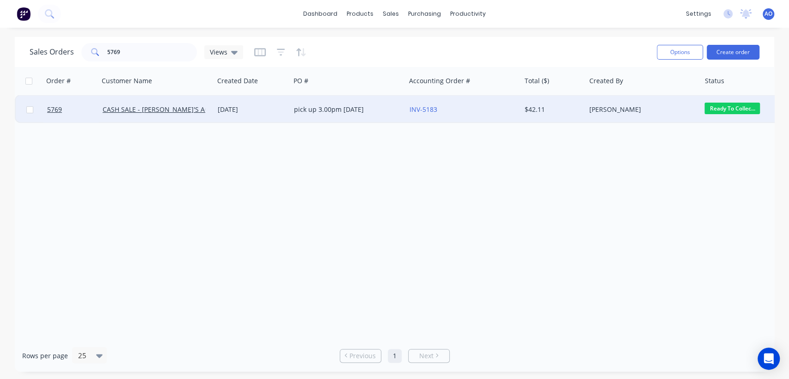
click at [484, 102] on div "INV-5183" at bounding box center [463, 110] width 115 height 28
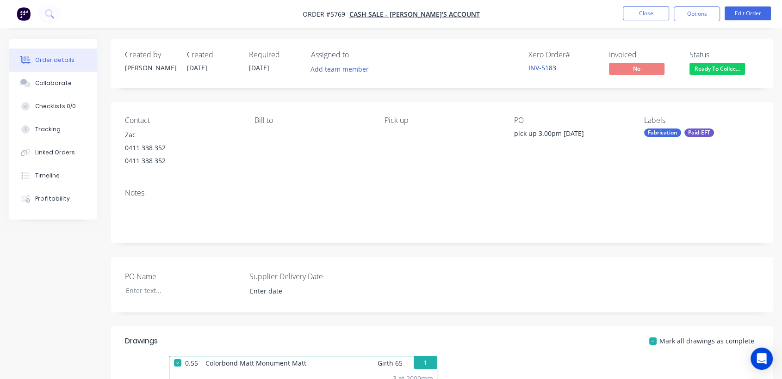
click at [544, 65] on link "INV-5183" at bounding box center [542, 67] width 28 height 9
click at [543, 68] on link "INV-5183" at bounding box center [542, 67] width 28 height 9
click at [637, 11] on button "Close" at bounding box center [645, 13] width 46 height 14
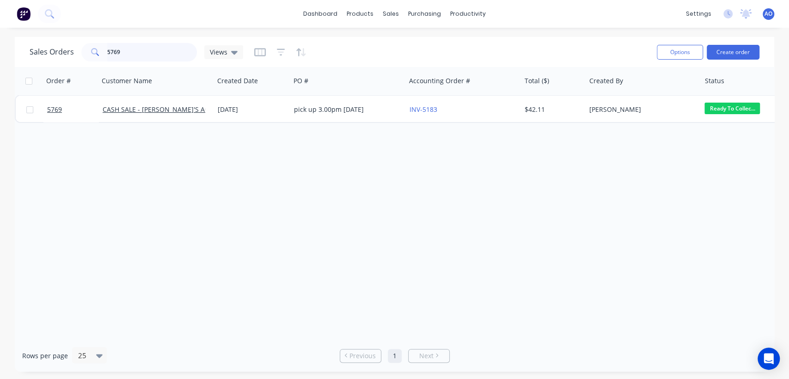
click at [133, 56] on input "5769" at bounding box center [152, 52] width 90 height 18
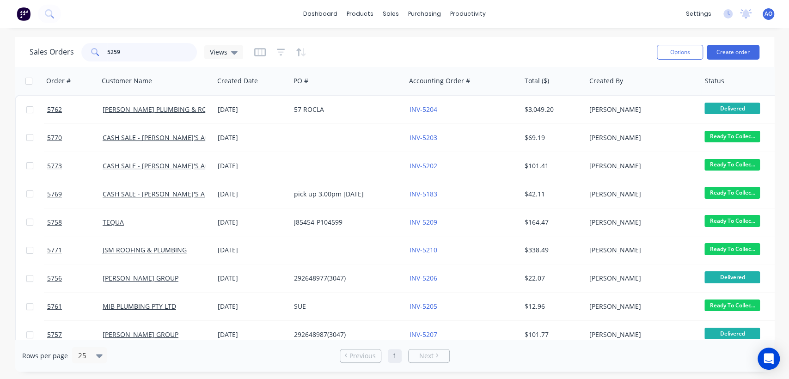
type input "5259"
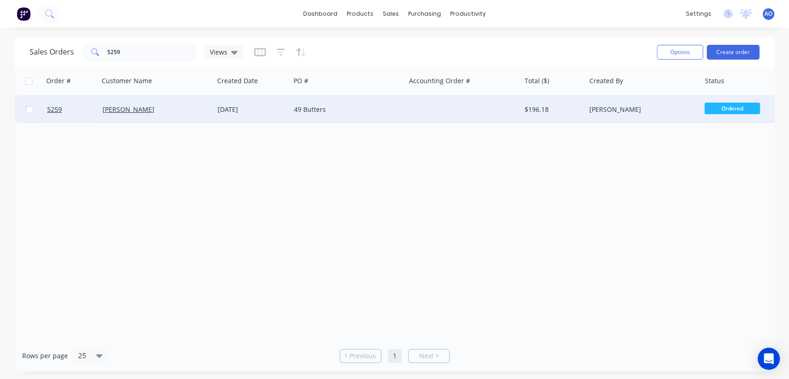
click at [303, 113] on div "49 Butters" at bounding box center [345, 109] width 103 height 9
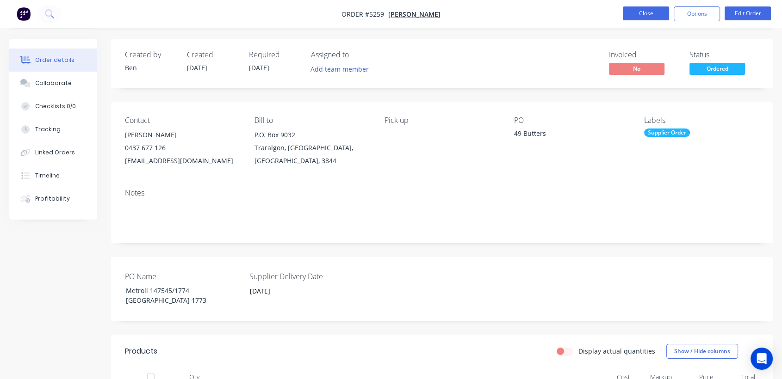
click at [642, 11] on button "Close" at bounding box center [645, 13] width 46 height 14
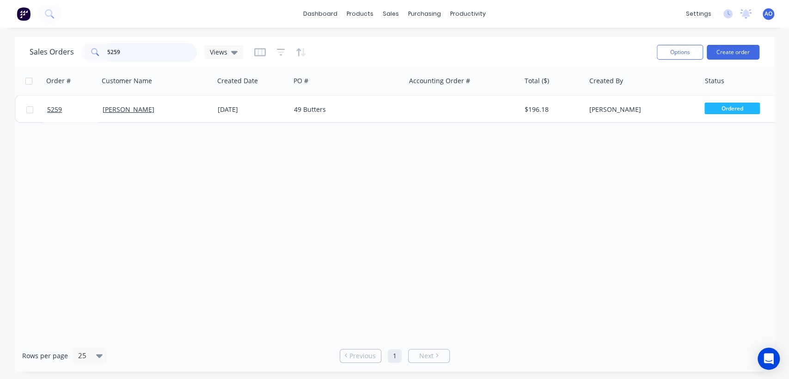
click at [159, 53] on input "5259" at bounding box center [152, 52] width 90 height 18
type input "5388"
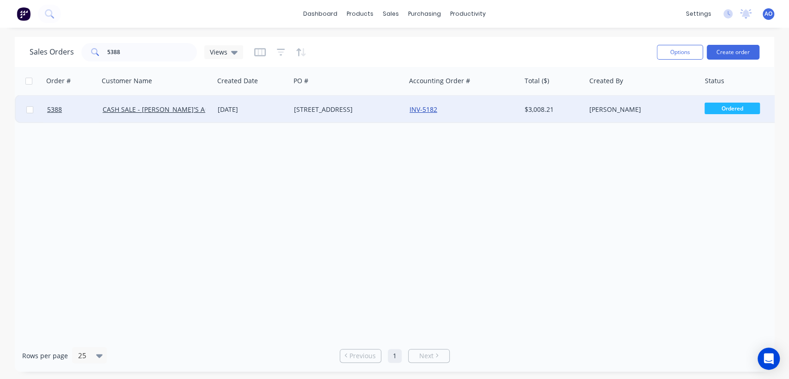
click at [414, 105] on link "INV-5182" at bounding box center [424, 109] width 28 height 9
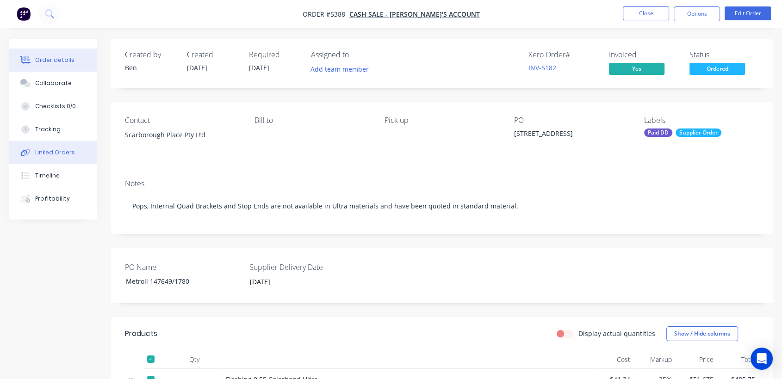
click at [70, 154] on div "Linked Orders" at bounding box center [55, 152] width 40 height 8
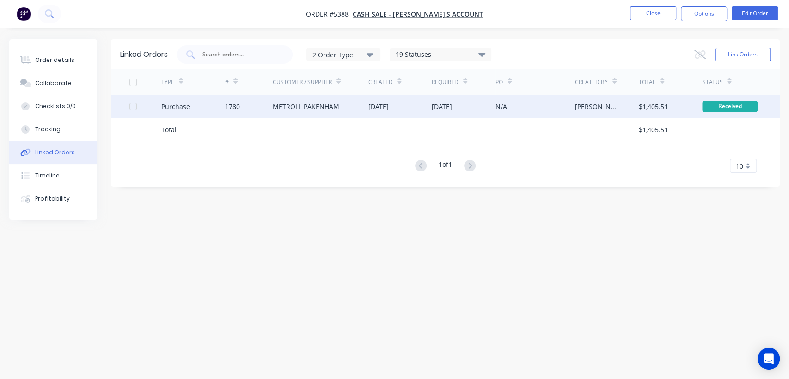
click at [407, 110] on div "[DATE]" at bounding box center [400, 106] width 64 height 23
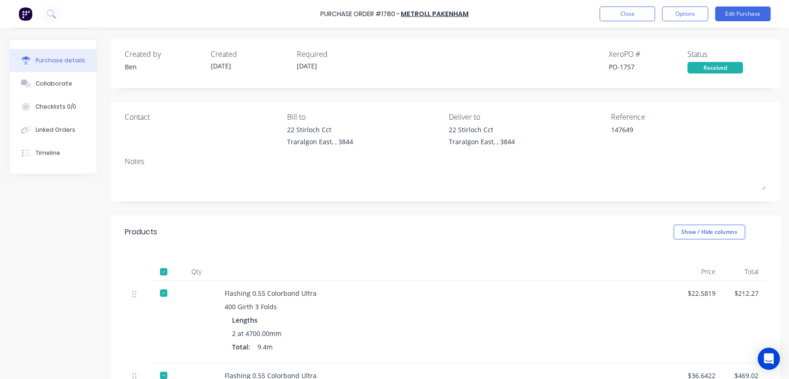
type textarea "x"
click at [41, 135] on button "Linked Orders" at bounding box center [53, 129] width 87 height 23
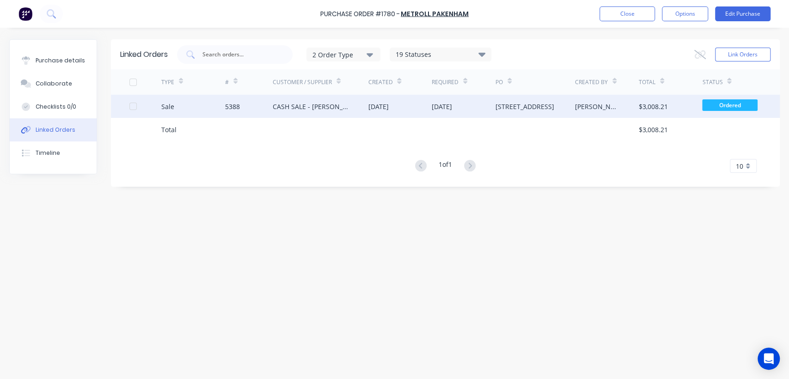
click at [473, 108] on div "[DATE]" at bounding box center [464, 106] width 64 height 23
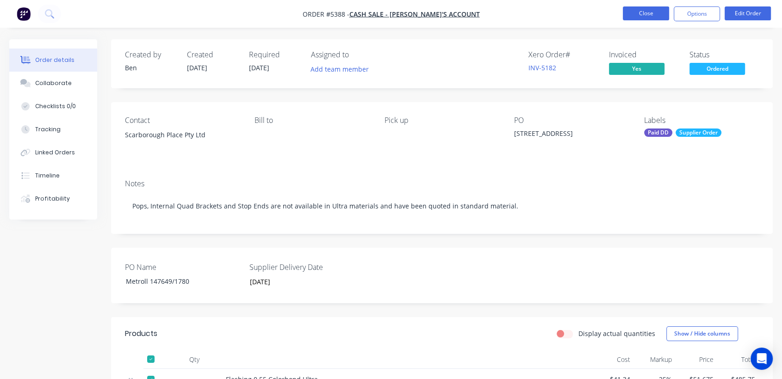
click at [634, 14] on button "Close" at bounding box center [645, 13] width 46 height 14
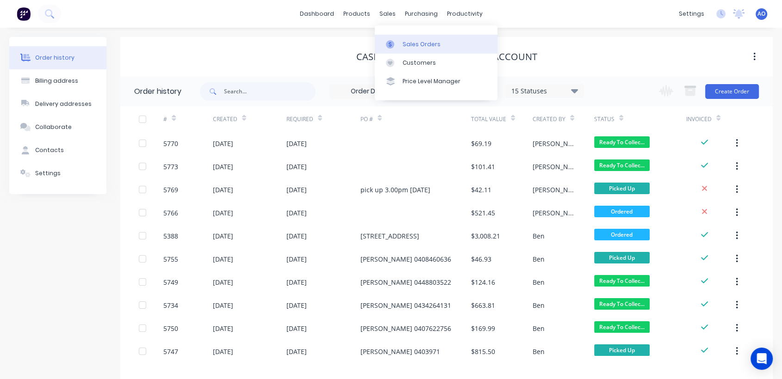
click at [393, 39] on link "Sales Orders" at bounding box center [436, 44] width 123 height 18
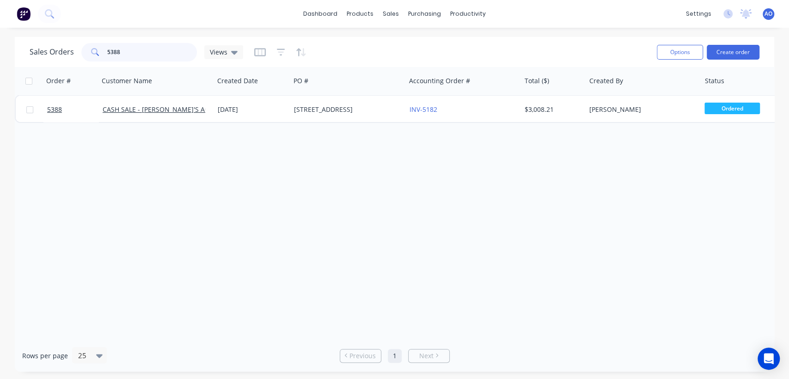
click at [132, 48] on input "5388" at bounding box center [152, 52] width 90 height 18
type input "5"
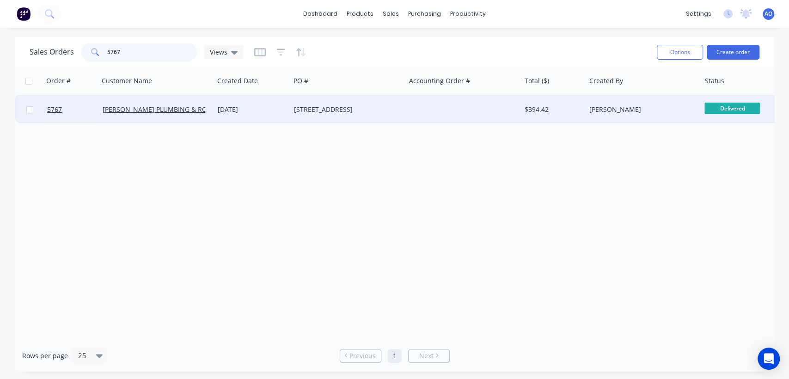
type input "5767"
click at [387, 113] on div "[STREET_ADDRESS]" at bounding box center [345, 109] width 103 height 9
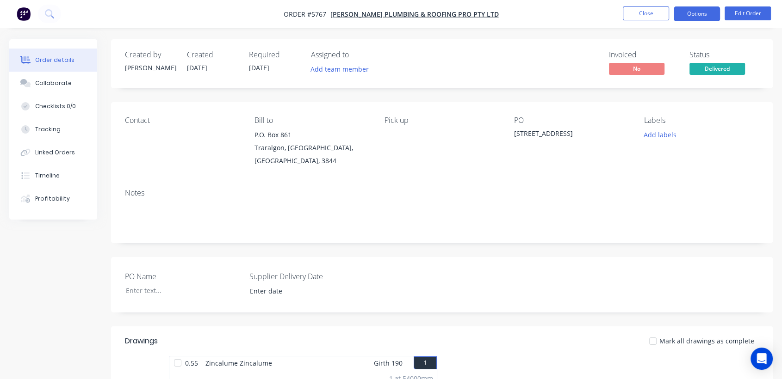
click at [691, 10] on button "Options" at bounding box center [696, 13] width 46 height 15
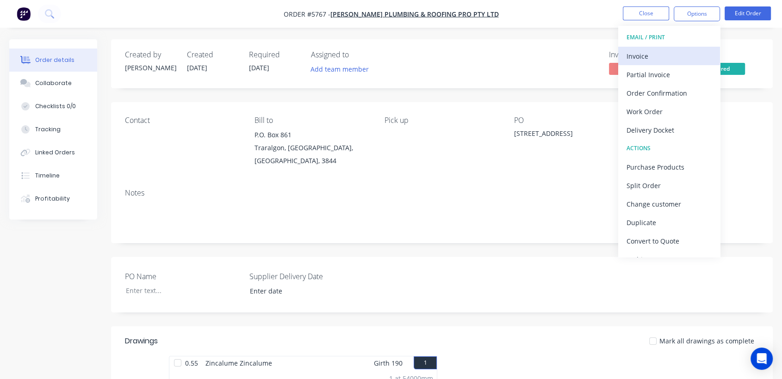
click at [635, 51] on div "Invoice" at bounding box center [668, 55] width 85 height 13
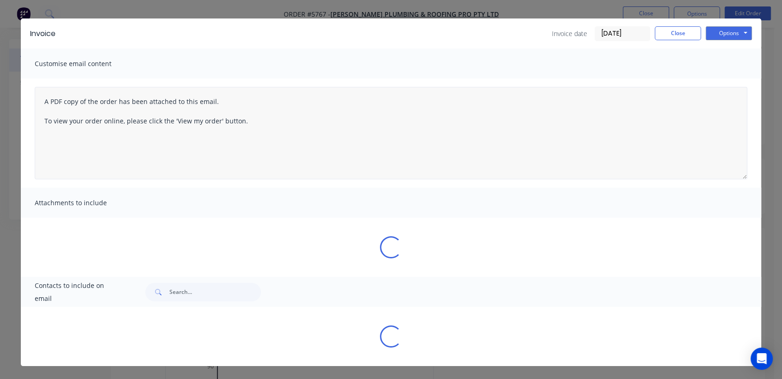
scroll to position [103, 0]
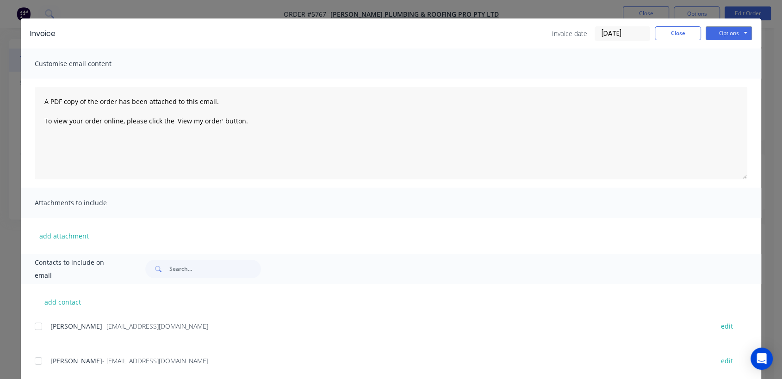
drag, startPoint x: 32, startPoint y: 358, endPoint x: 789, endPoint y: -45, distance: 856.8
click at [782, 0] on html "Order #5767 - [PERSON_NAME] PLUMBING & ROOFING PRO PTY LTD Close Options Edit O…" at bounding box center [391, 239] width 782 height 685
click at [32, 359] on div at bounding box center [38, 361] width 18 height 18
click at [726, 35] on button "Options" at bounding box center [728, 33] width 46 height 14
click at [720, 74] on button "Email" at bounding box center [734, 80] width 59 height 15
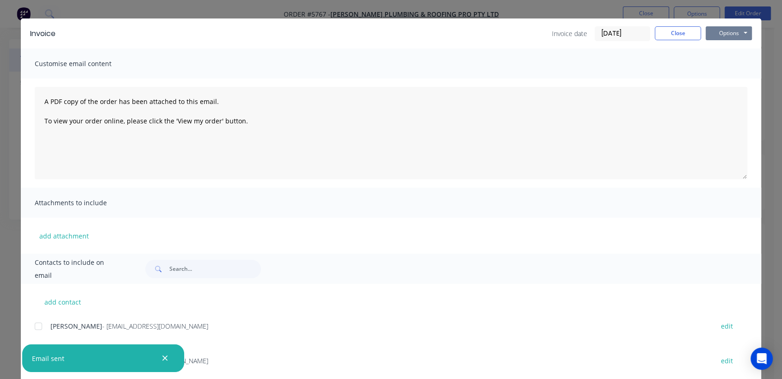
click at [734, 29] on button "Options" at bounding box center [728, 33] width 46 height 14
click at [719, 63] on button "Print" at bounding box center [734, 64] width 59 height 15
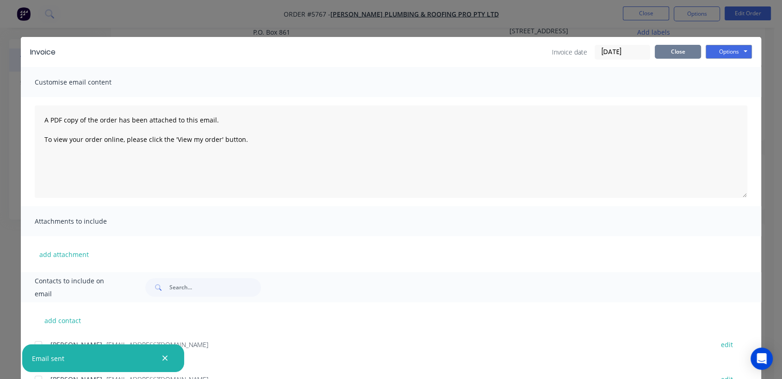
click at [670, 56] on button "Close" at bounding box center [677, 52] width 46 height 14
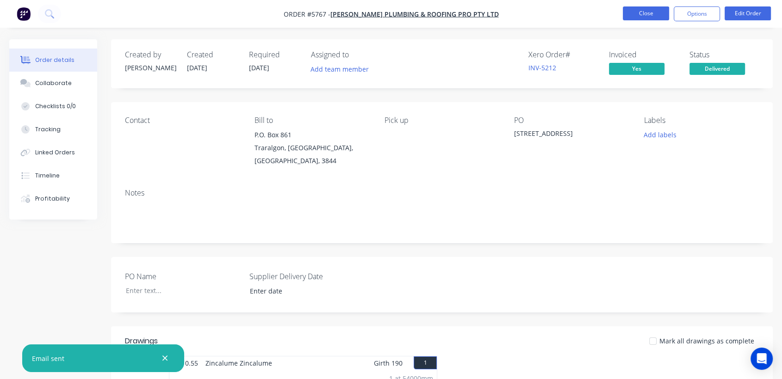
click at [642, 16] on button "Close" at bounding box center [645, 13] width 46 height 14
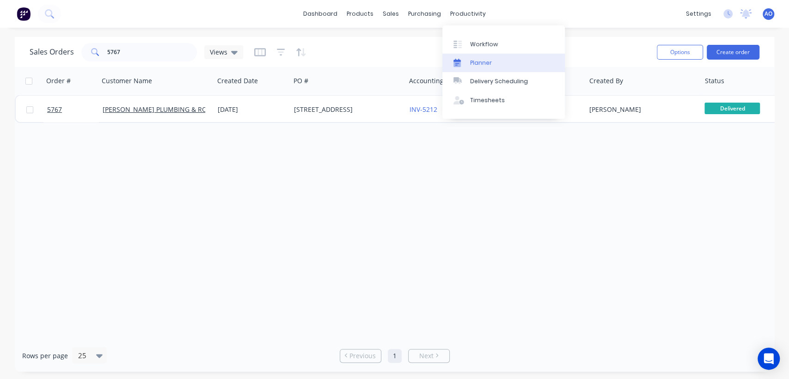
click at [477, 61] on div "Planner" at bounding box center [481, 63] width 22 height 8
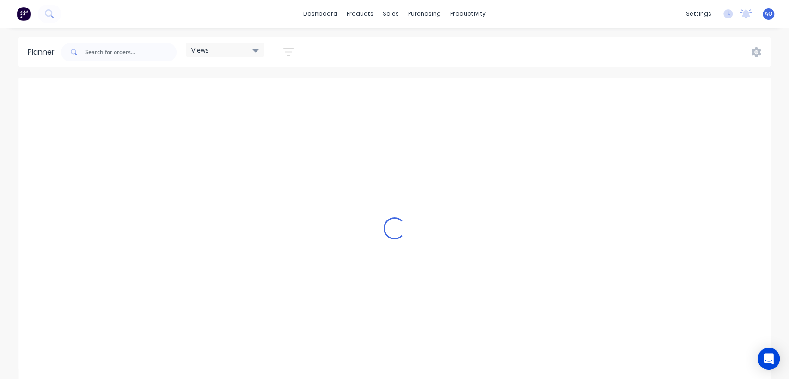
scroll to position [0, 888]
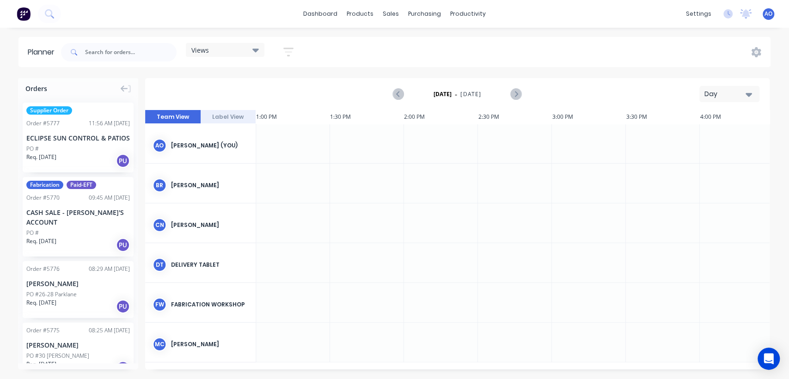
click at [746, 93] on icon "button" at bounding box center [749, 95] width 6 height 4
click at [678, 158] on div "Month" at bounding box center [713, 156] width 92 height 18
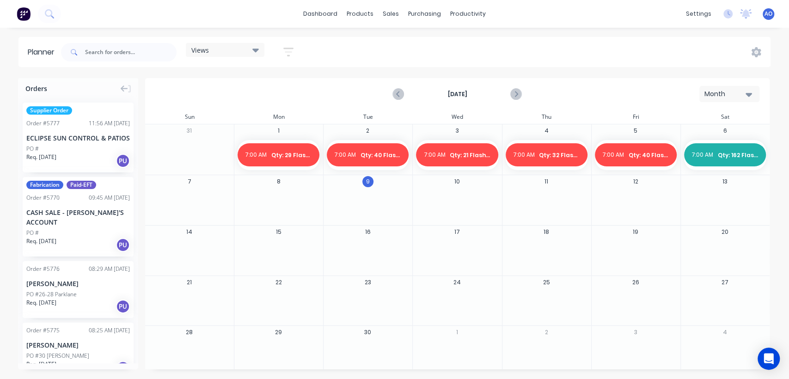
click at [276, 196] on div at bounding box center [278, 206] width 88 height 30
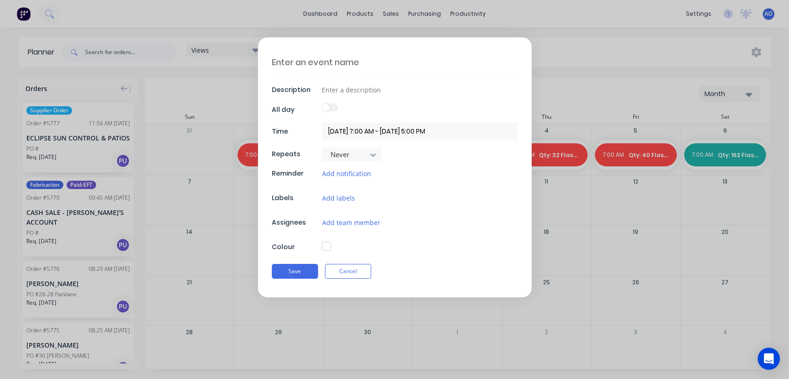
click at [285, 57] on textarea at bounding box center [395, 62] width 246 height 22
type textarea "x"
type textarea "Q"
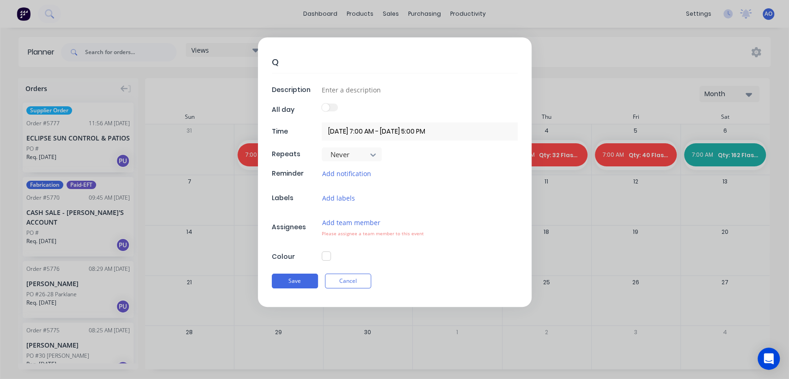
type textarea "x"
type textarea "Qt"
type textarea "x"
type textarea "Qty"
type textarea "x"
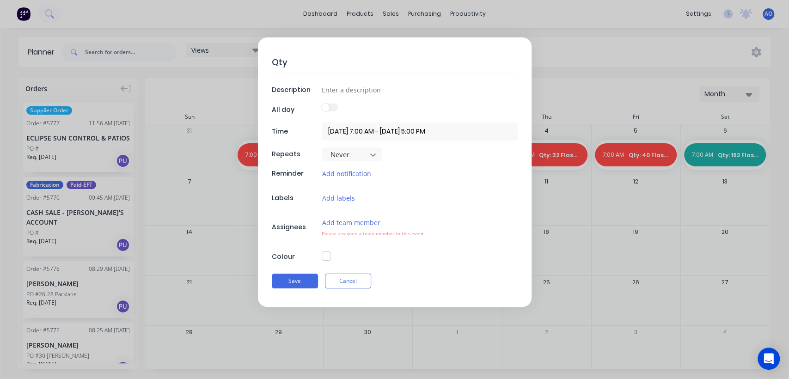
type textarea "Qty:"
type textarea "x"
type textarea "Qty:"
type textarea "x"
type textarea "Qty: 5"
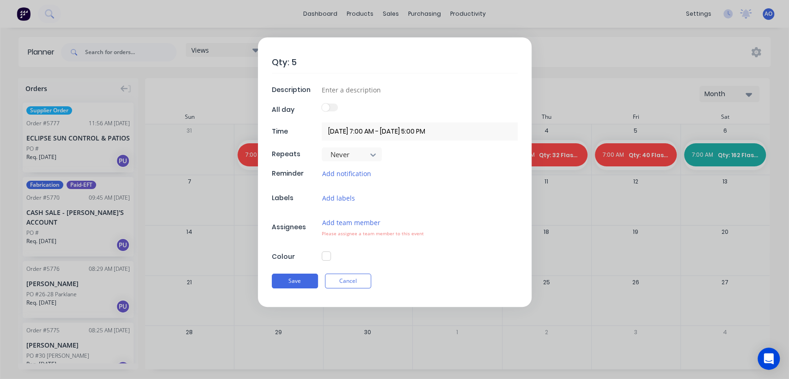
type textarea "x"
type textarea "Qty: 53"
type textarea "x"
type textarea "Qty: 53"
type textarea "x"
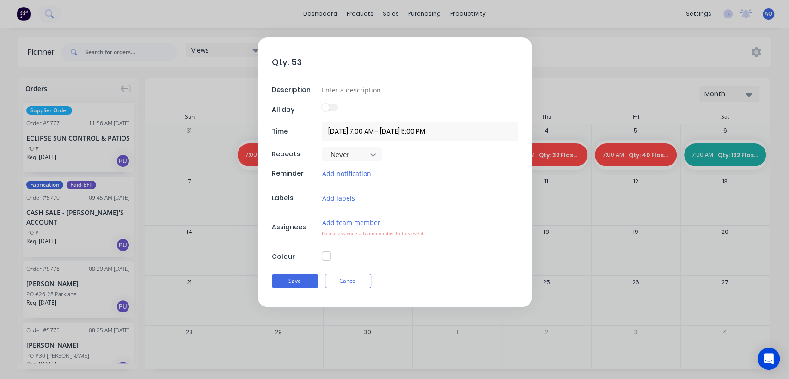
type textarea "Qty: 53 F"
type textarea "x"
type textarea "Qty: 53 Fl"
type textarea "x"
type textarea "Qty: 53 Fla"
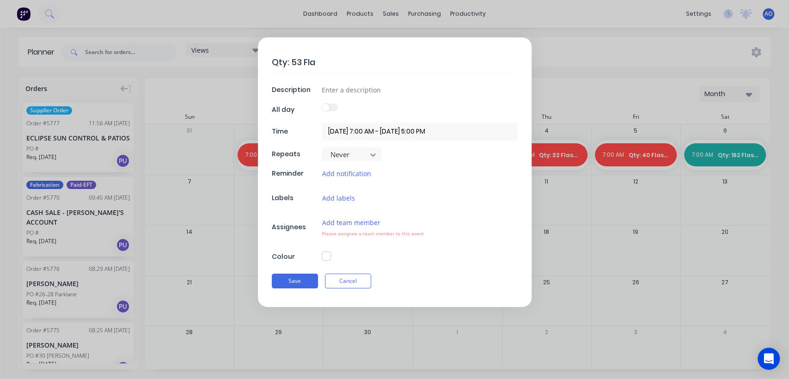
type textarea "x"
type textarea "Qty: 53 Flas"
type textarea "x"
type textarea "Qty: 53 Flash"
type textarea "x"
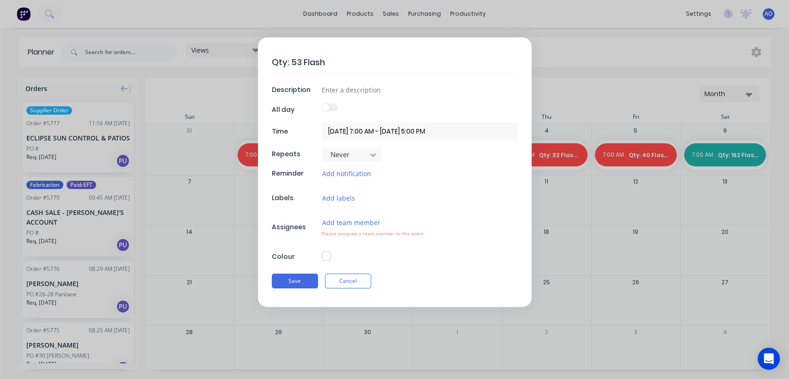
type textarea "Qty: 53 Flashi"
type textarea "x"
type textarea "Qty: 53 Flashin"
type textarea "x"
type textarea "Qty: 53 Flashing"
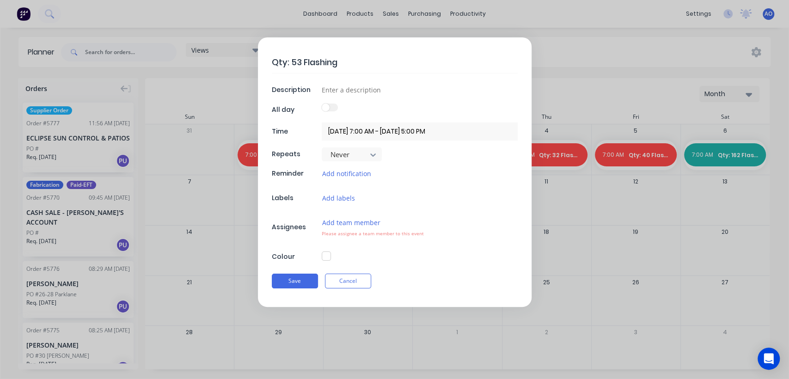
type textarea "x"
type textarea "Qty: 53 Flashings"
click at [334, 86] on input at bounding box center [420, 90] width 196 height 14
type textarea "x"
type input "D"
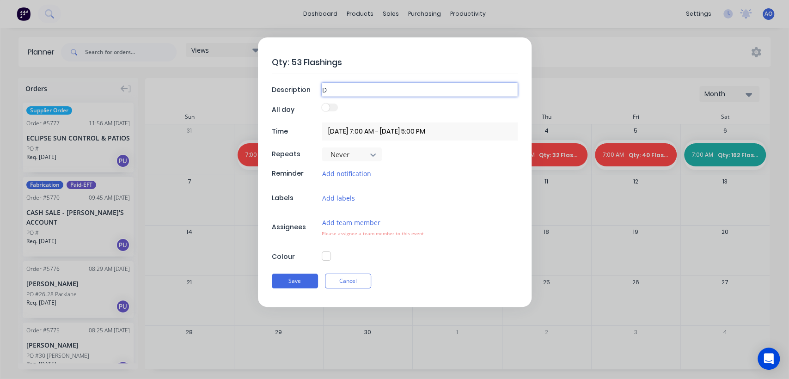
type textarea "x"
type input "Da"
type textarea "x"
type input "Dai"
type textarea "x"
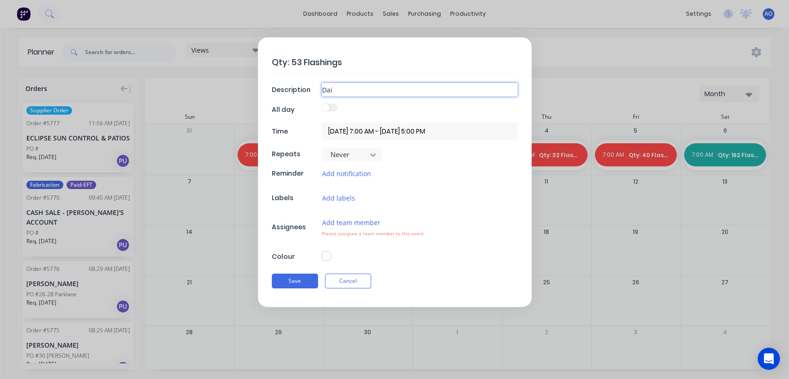
type input "Dail"
type textarea "x"
type input "Daily"
type textarea "x"
type input "Daily"
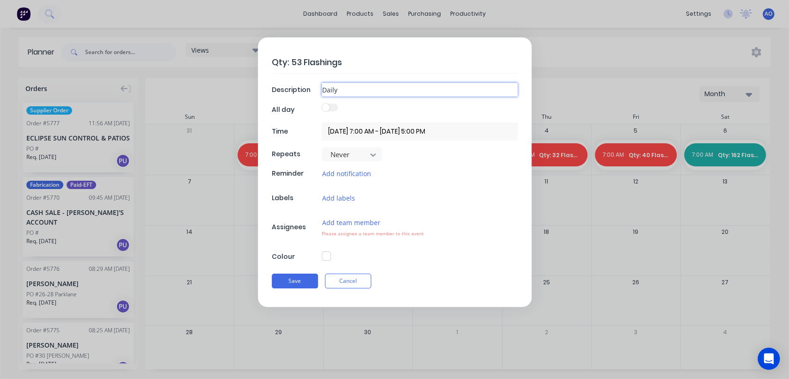
type textarea "x"
type input "Daily F"
type textarea "x"
type input "Daily Fl"
type textarea "x"
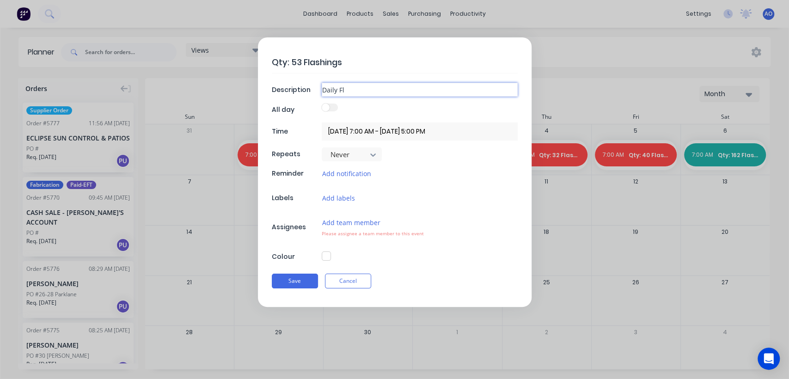
type input "Daily Fla"
type textarea "x"
type input "Daily Flas"
type textarea "x"
type input "Daily Flash"
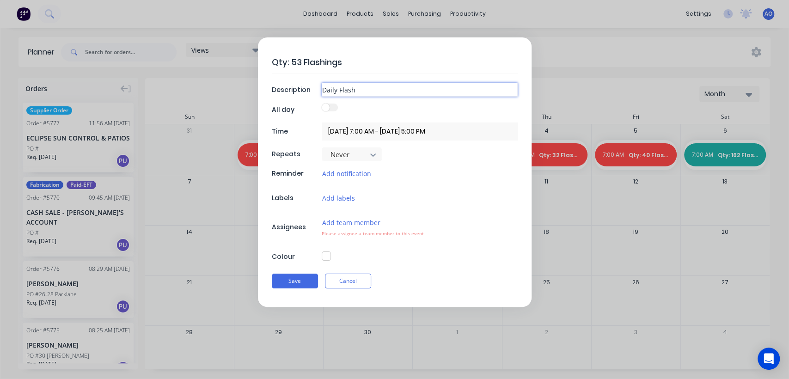
type textarea "x"
type input "Daily Flashi"
type textarea "x"
type input "Daily Flashing"
type textarea "x"
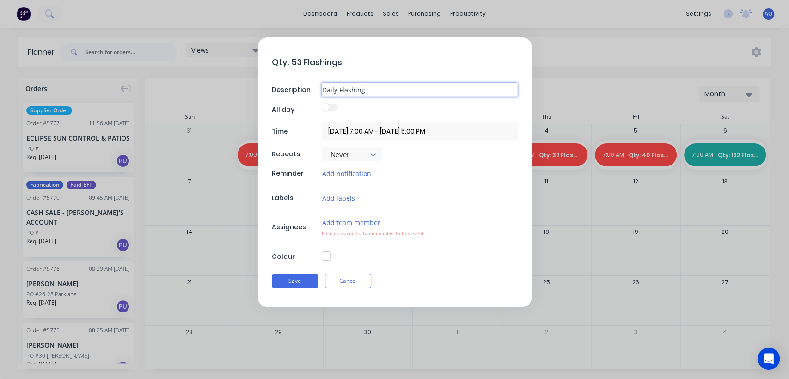
type input "Daily Flashing"
type textarea "x"
type input "Daily Flashing C"
type textarea "x"
type input "Daily Flashing Co"
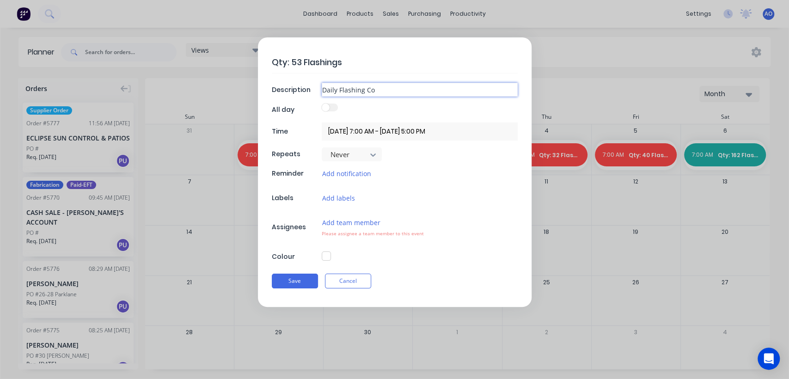
type textarea "x"
type input "Daily Flashing Coi"
type textarea "x"
type input "Daily Flashing Co"
type textarea "x"
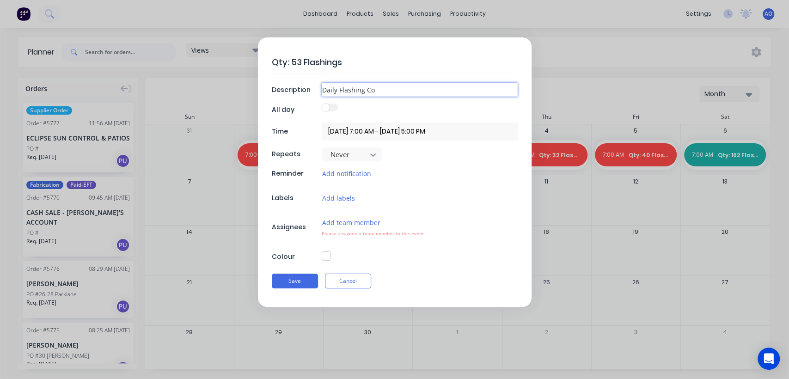
type input "Daily Flashing Cou"
type textarea "x"
type input "Daily Flashing Coun"
type textarea "x"
type input "Daily Flashing Count"
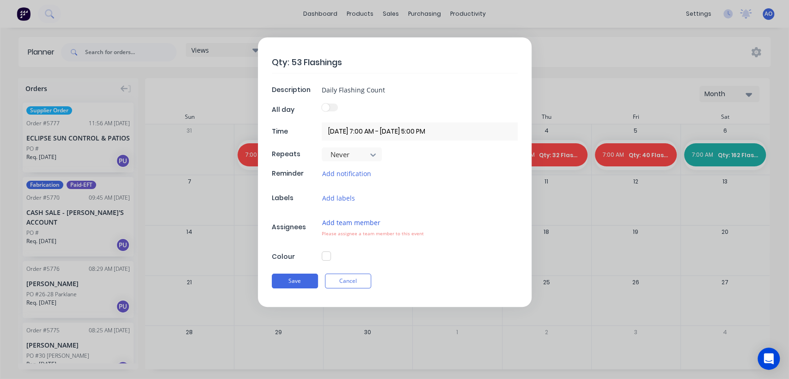
click at [340, 217] on button "Add team member" at bounding box center [351, 222] width 59 height 11
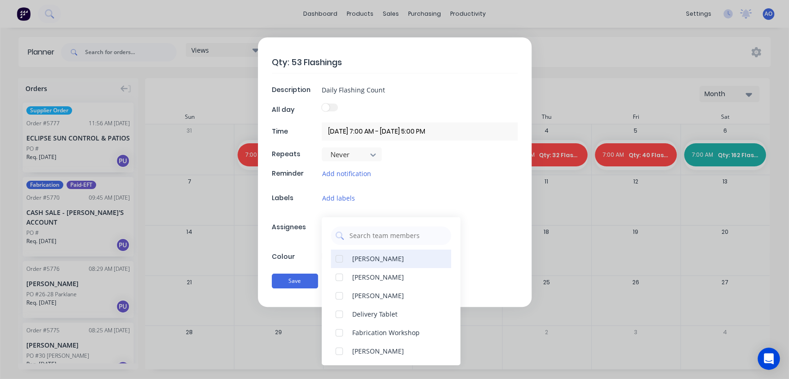
click at [365, 258] on div "[PERSON_NAME]" at bounding box center [378, 259] width 52 height 10
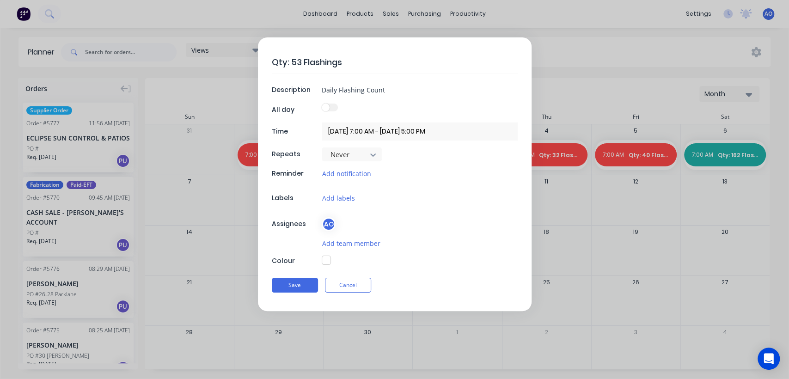
click at [293, 295] on div "Qty: 53 Flashings Description Daily Flashing Count All day Time [DATE] 7:00 AM …" at bounding box center [395, 174] width 274 height 274
click at [324, 260] on button "button" at bounding box center [326, 260] width 9 height 9
type textarea "x"
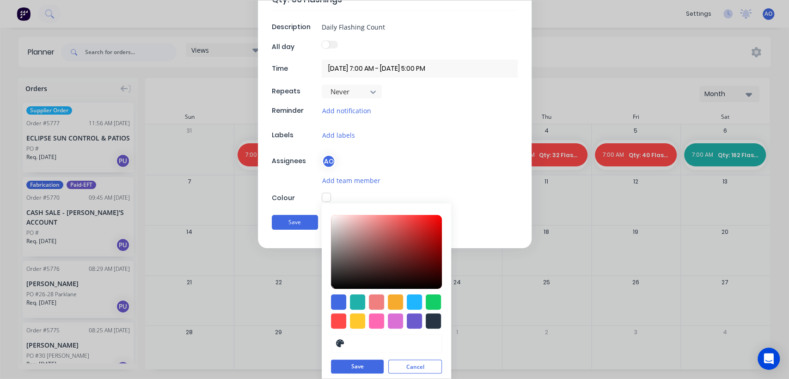
scroll to position [67, 0]
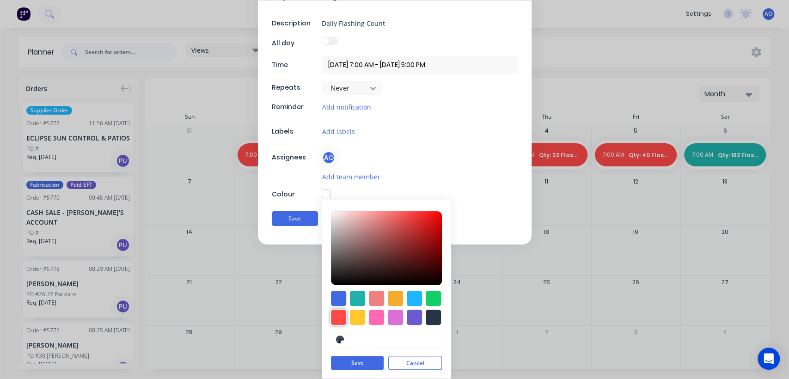
click at [332, 320] on div at bounding box center [338, 317] width 15 height 15
type input "#FF4949"
click at [345, 364] on button "Save" at bounding box center [357, 364] width 53 height 14
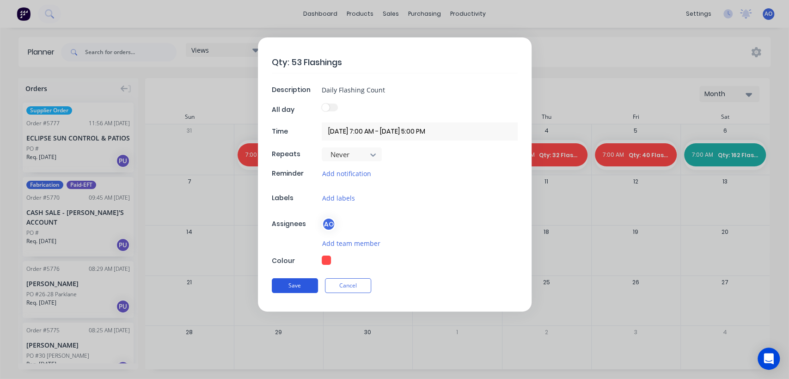
click at [297, 283] on button "Save" at bounding box center [295, 285] width 46 height 15
type textarea "x"
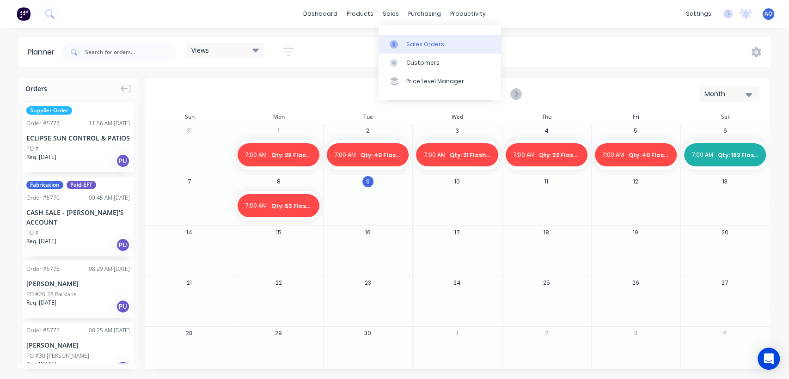
click at [412, 43] on div "Sales Orders" at bounding box center [426, 44] width 38 height 8
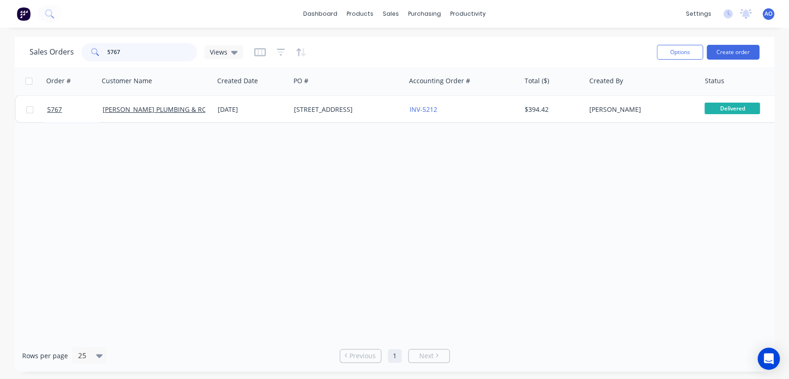
click at [129, 58] on input "5767" at bounding box center [152, 52] width 90 height 18
type input "5388"
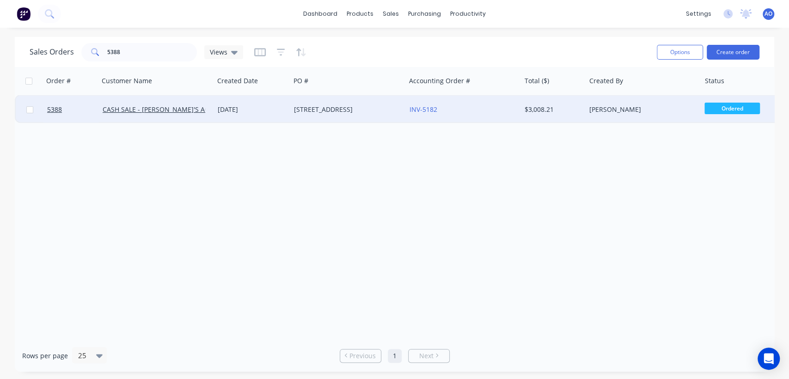
click at [288, 114] on div "[DATE]" at bounding box center [252, 110] width 76 height 28
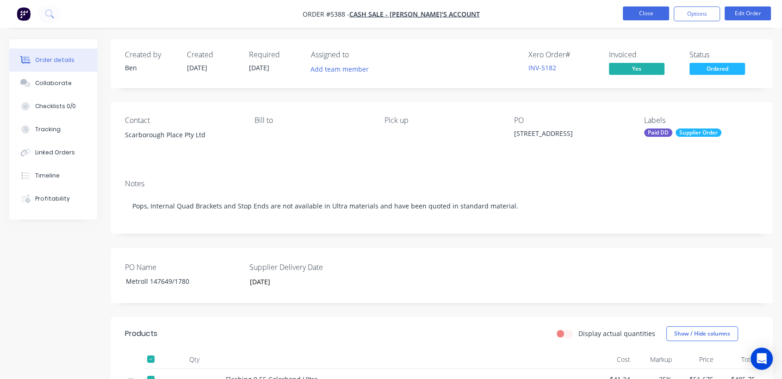
click at [639, 12] on button "Close" at bounding box center [645, 13] width 46 height 14
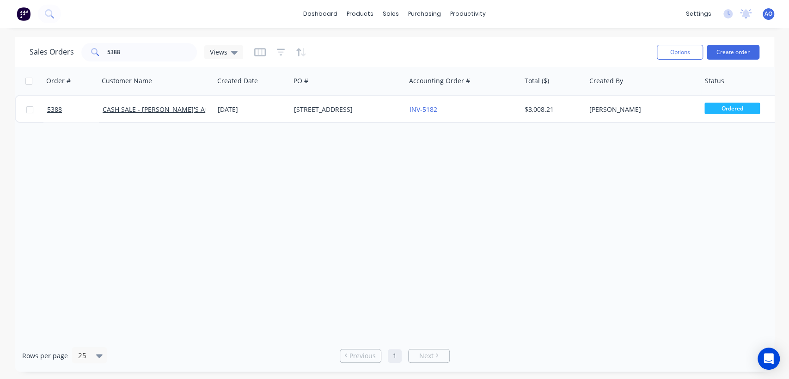
click at [768, 12] on span "AO" at bounding box center [769, 14] width 8 height 8
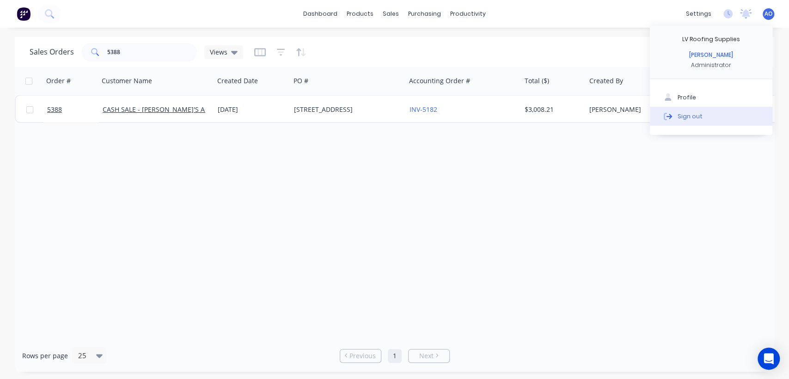
click at [703, 117] on button "Sign out" at bounding box center [711, 116] width 123 height 18
